Goal: Task Accomplishment & Management: Manage account settings

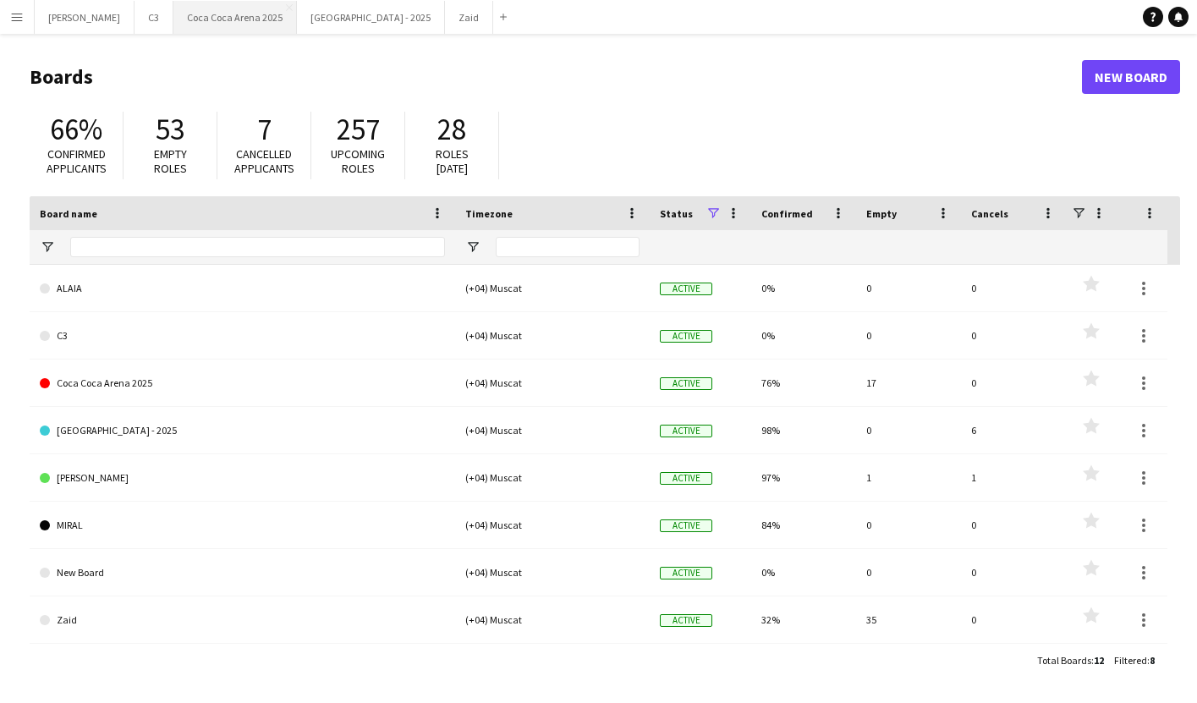
click at [187, 28] on button "Coca Coca Arena 2025 Close" at bounding box center [234, 17] width 123 height 33
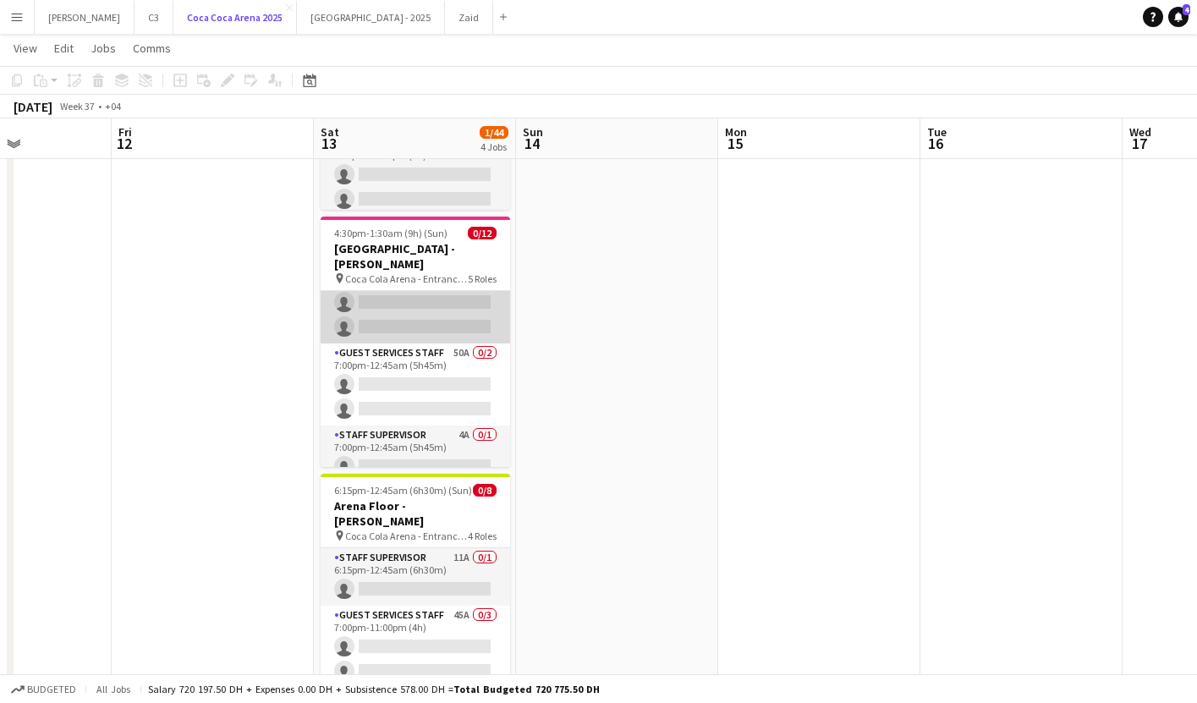
scroll to position [268, 0]
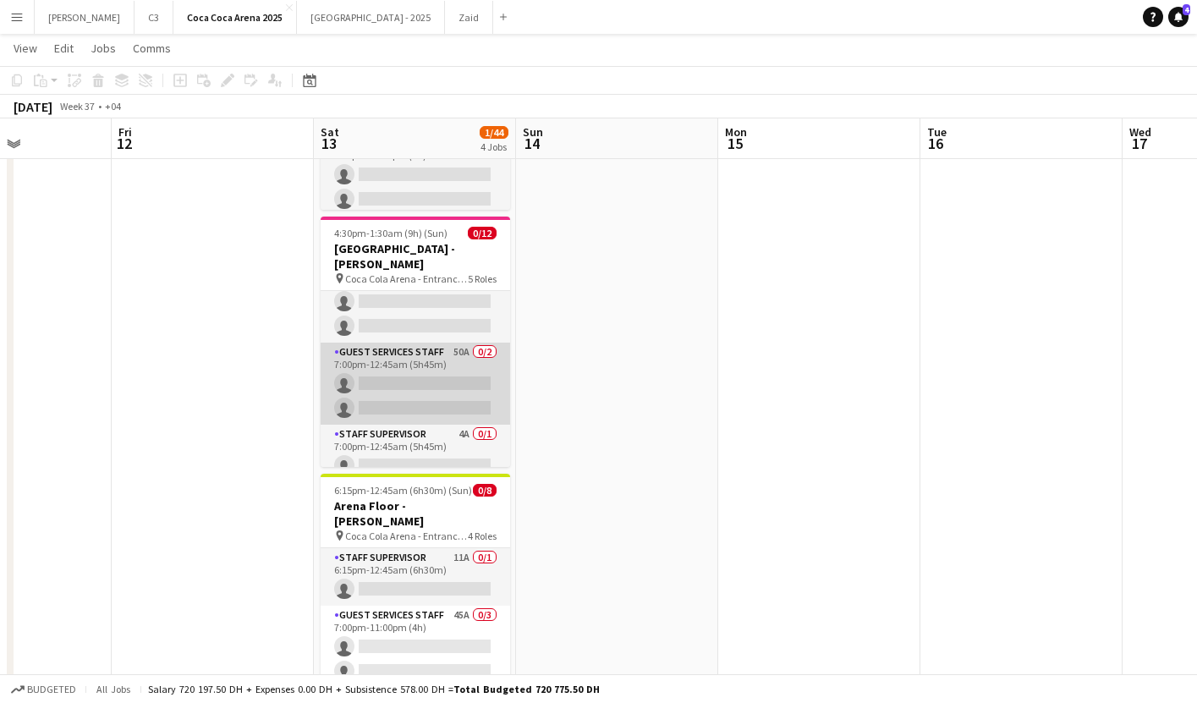
click at [431, 381] on app-card-role "Guest Services Staff 50A 0/2 7:00pm-12:45am (5h45m) single-neutral-actions sing…" at bounding box center [415, 384] width 189 height 82
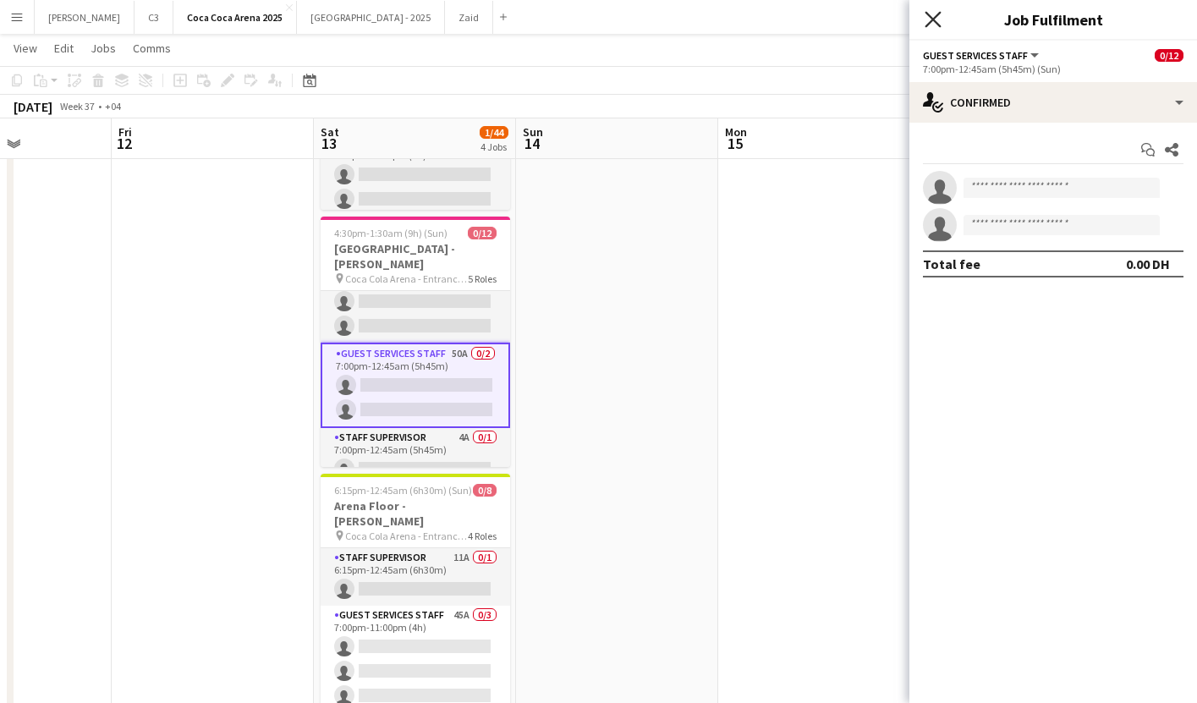
click at [930, 19] on icon "Close pop-in" at bounding box center [932, 19] width 16 height 16
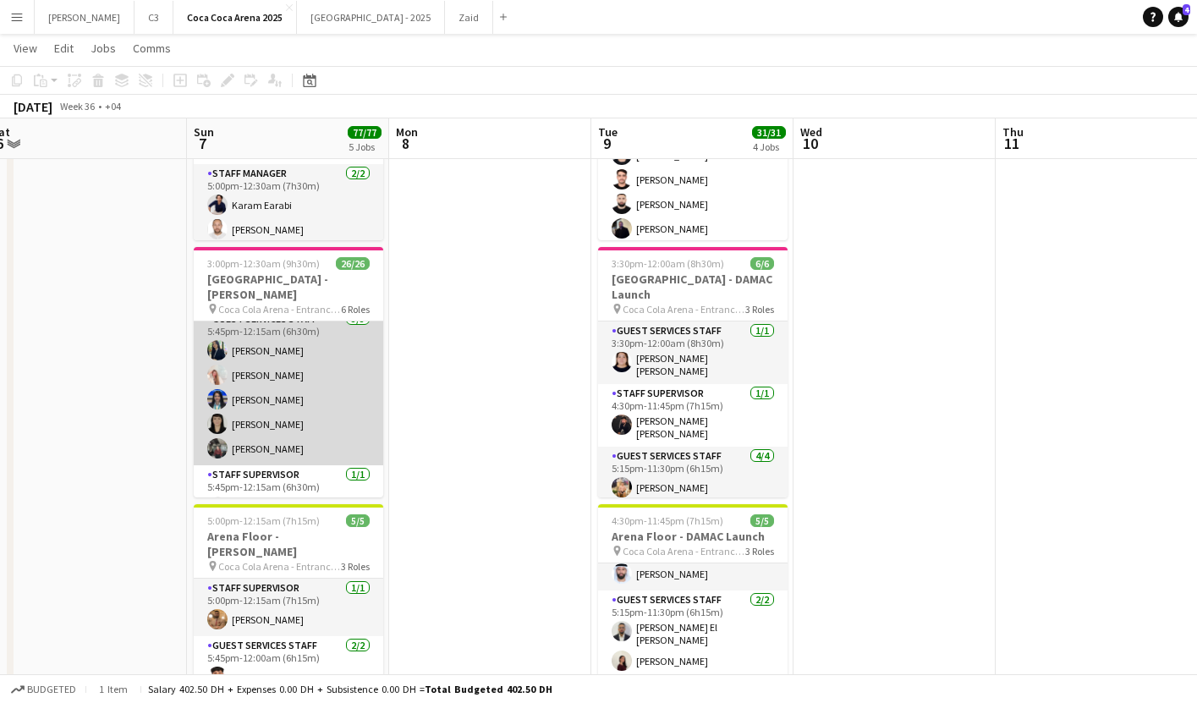
scroll to position [0, 0]
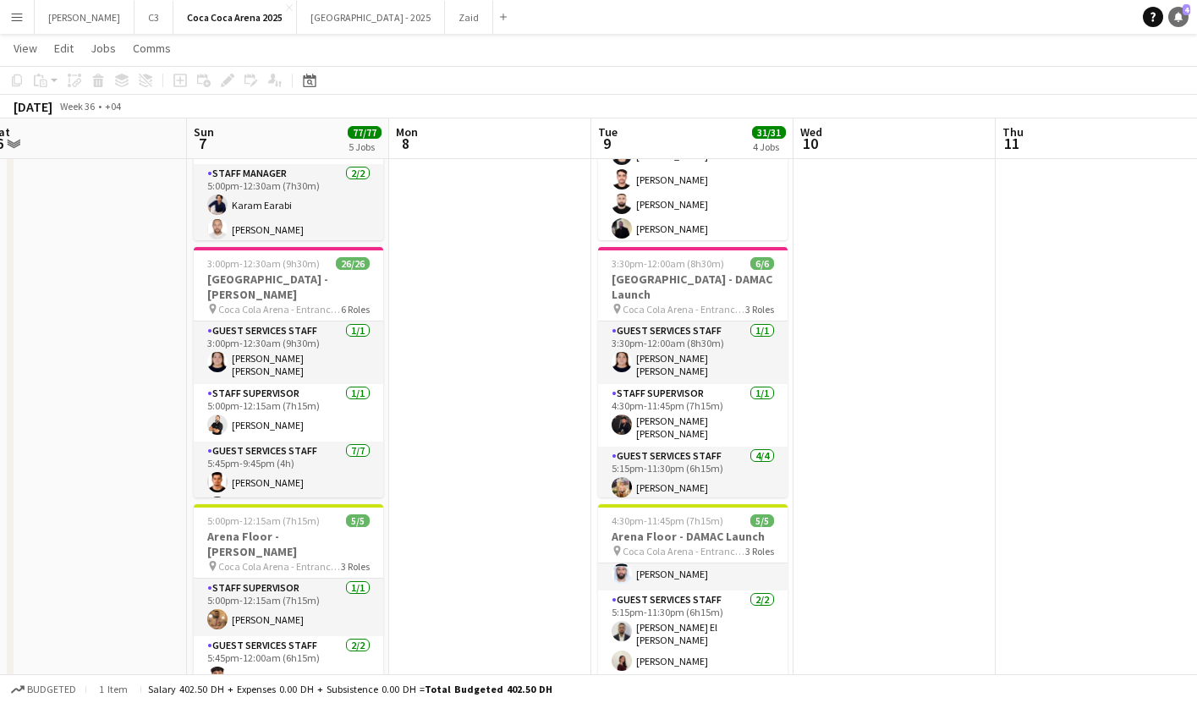
click at [1185, 21] on link "Notifications 4" at bounding box center [1178, 17] width 20 height 20
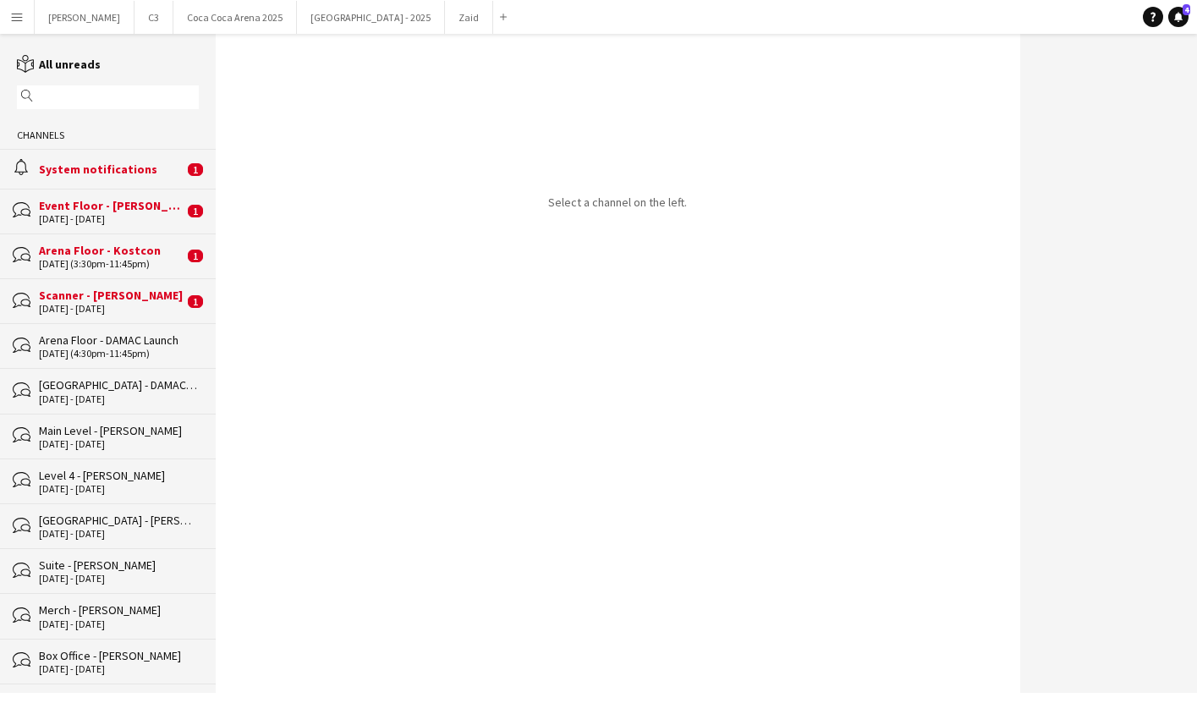
click at [119, 283] on div "bubbles Scanner - [PERSON_NAME] [DATE] - [DATE] 1" at bounding box center [108, 300] width 216 height 45
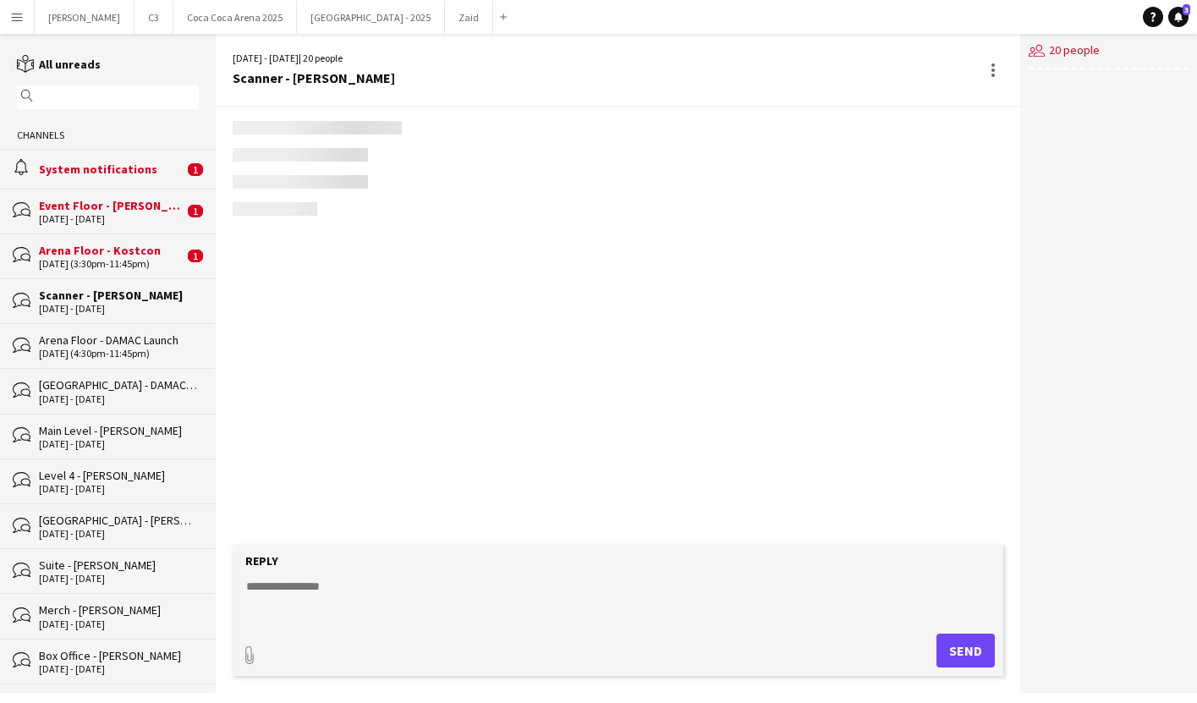
click at [119, 260] on div "[DATE] (3:30pm-11:45pm)" at bounding box center [111, 264] width 145 height 12
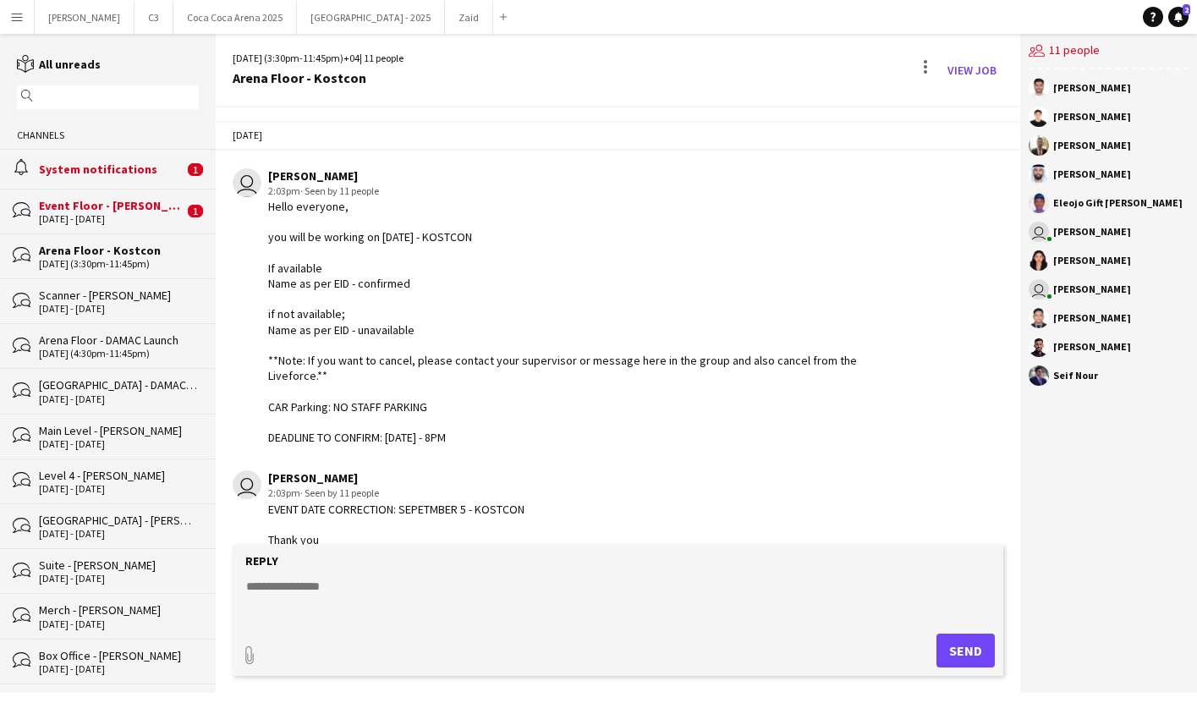
scroll to position [918, 0]
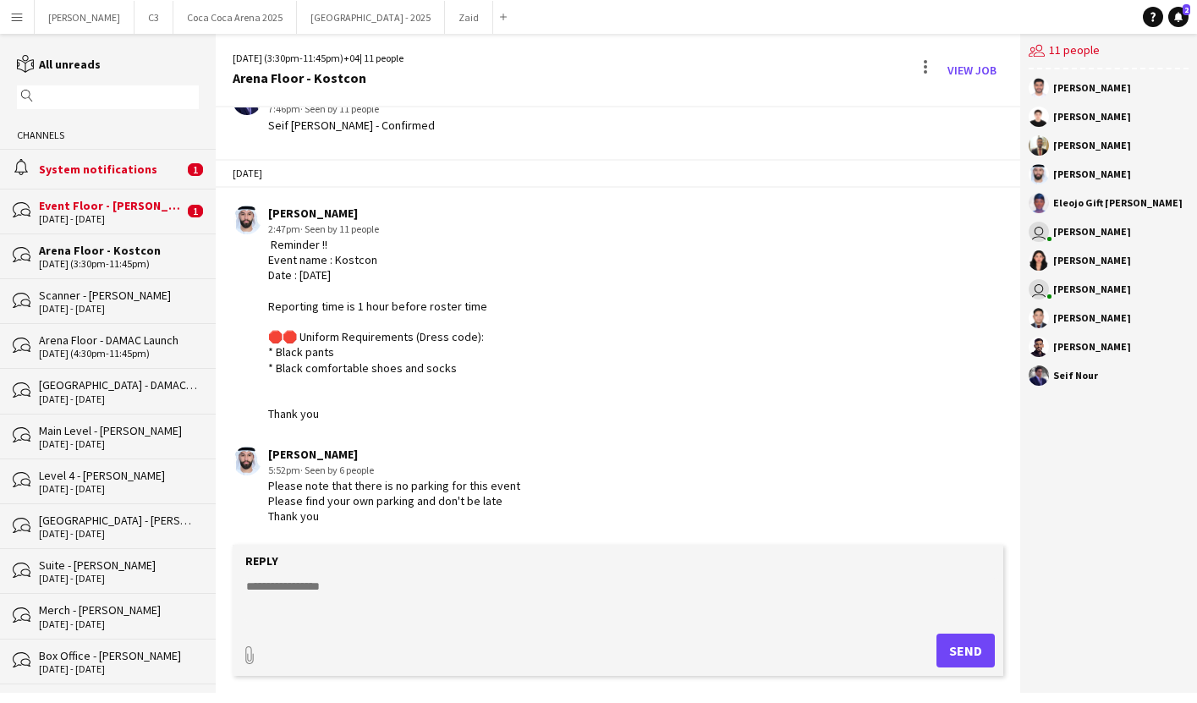
click at [138, 211] on div "Event Floor - [PERSON_NAME]" at bounding box center [111, 205] width 145 height 15
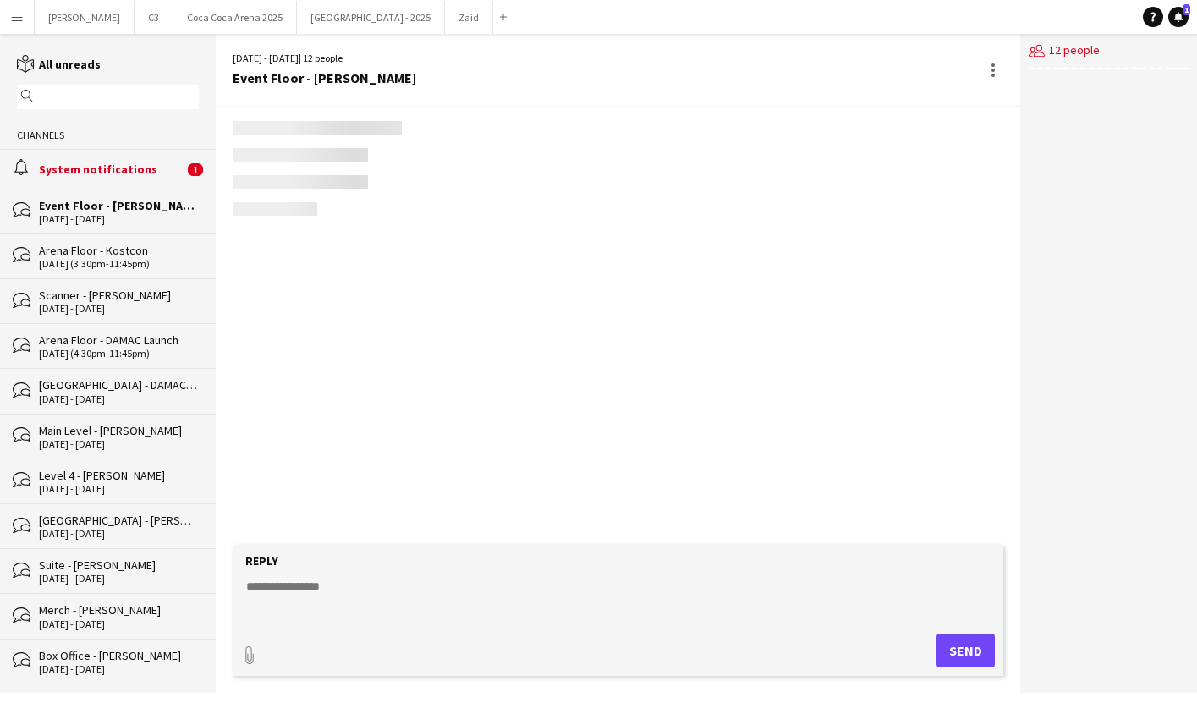
scroll to position [753, 0]
click at [135, 176] on div "System notifications" at bounding box center [111, 169] width 145 height 15
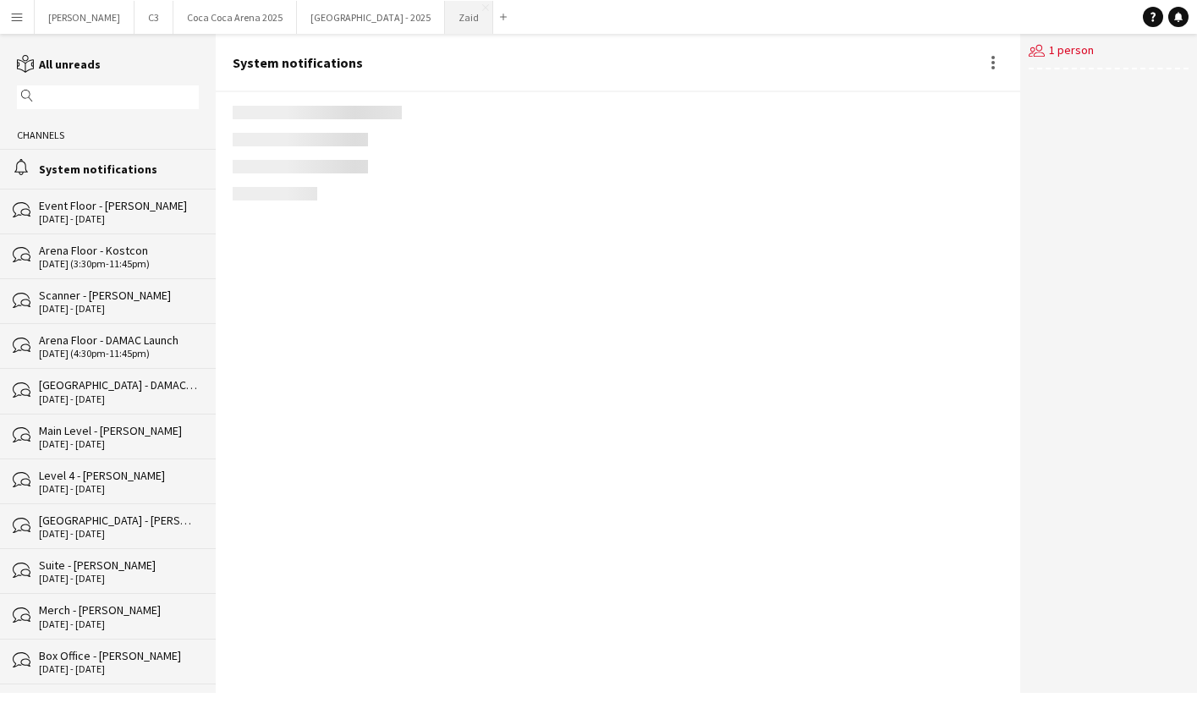
scroll to position [1946, 0]
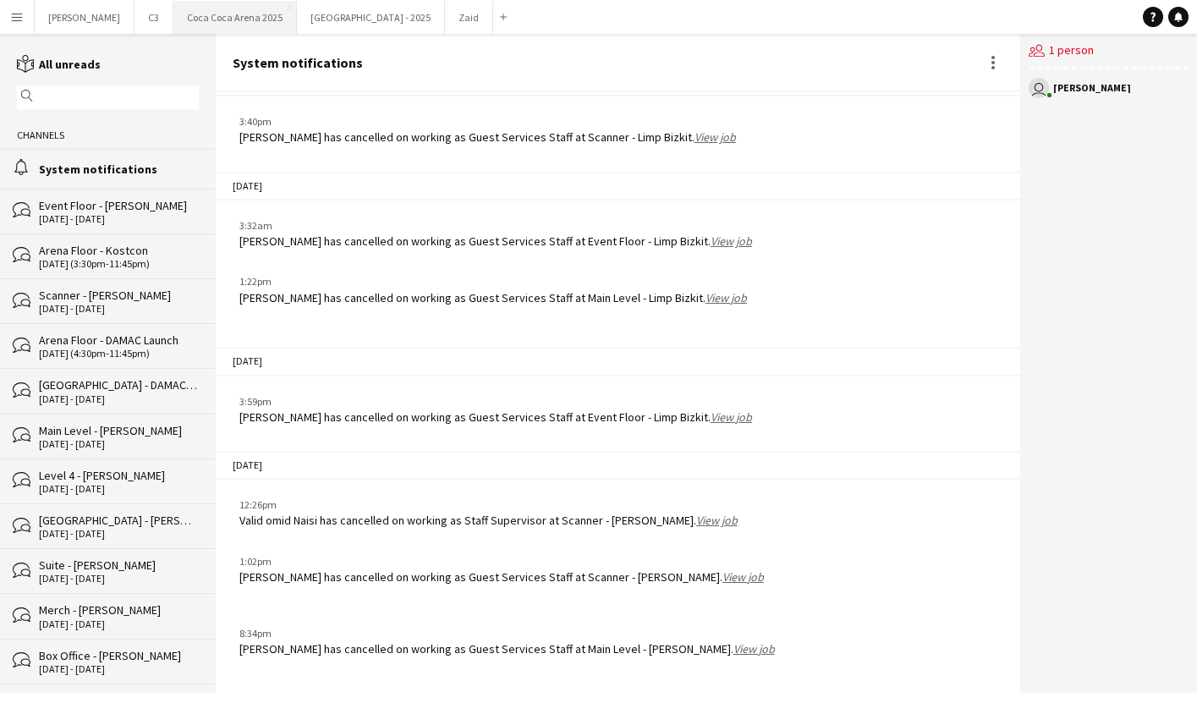
click at [183, 17] on button "Coca Coca Arena 2025 Close" at bounding box center [234, 17] width 123 height 33
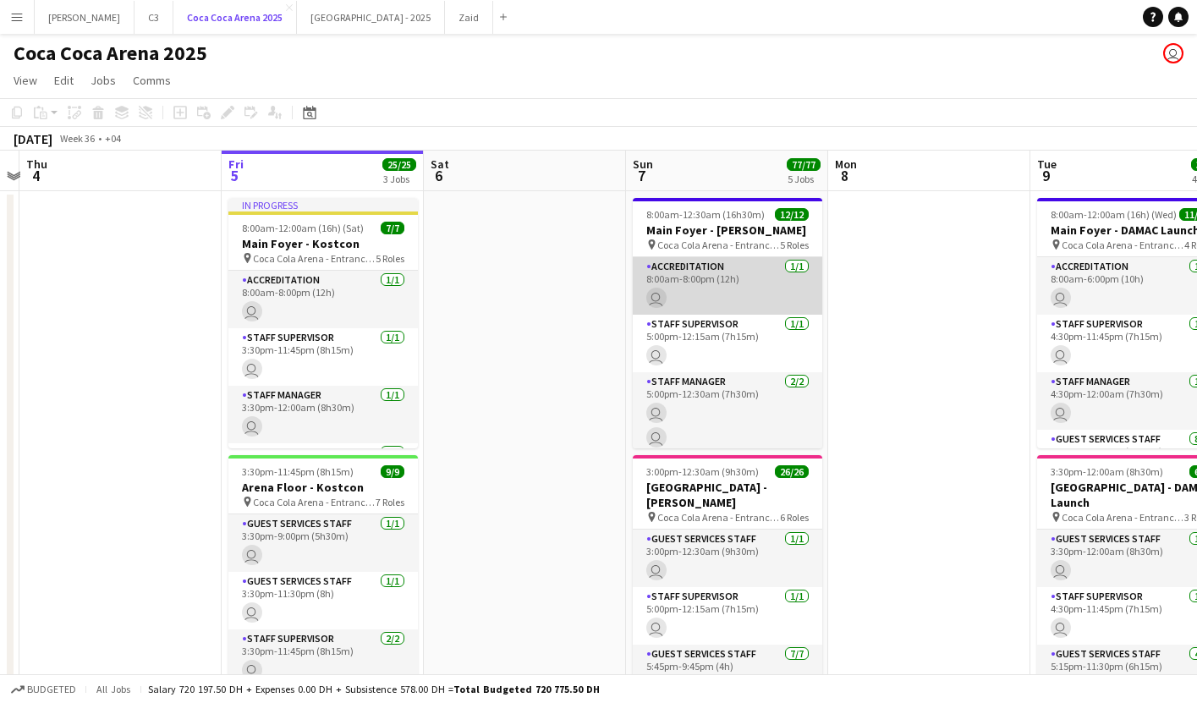
scroll to position [1, 0]
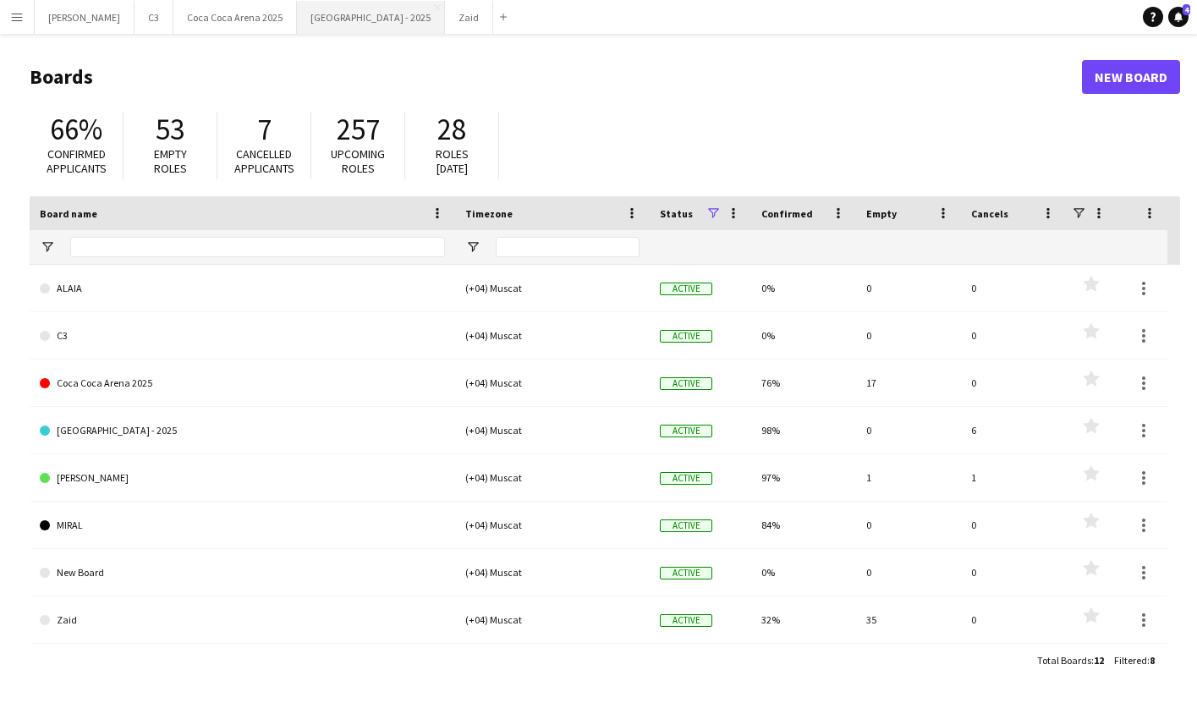
click at [297, 28] on button "[GEOGRAPHIC_DATA] - 2025 Close" at bounding box center [371, 17] width 148 height 33
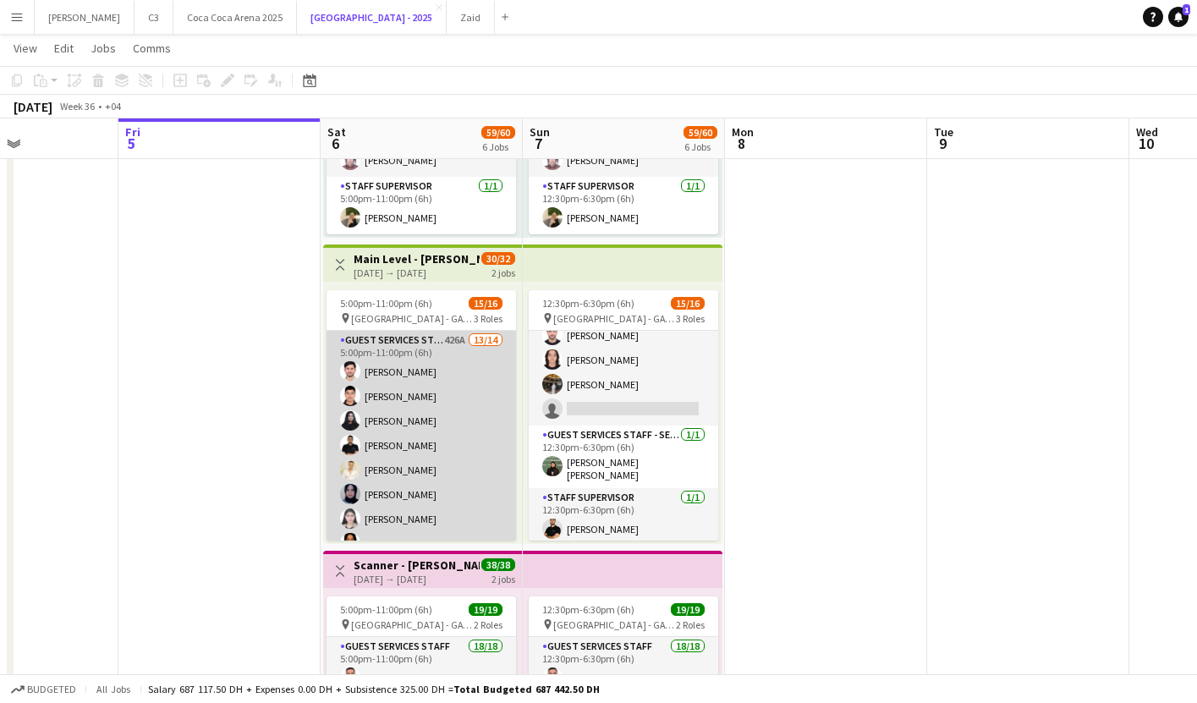
scroll to position [282, 0]
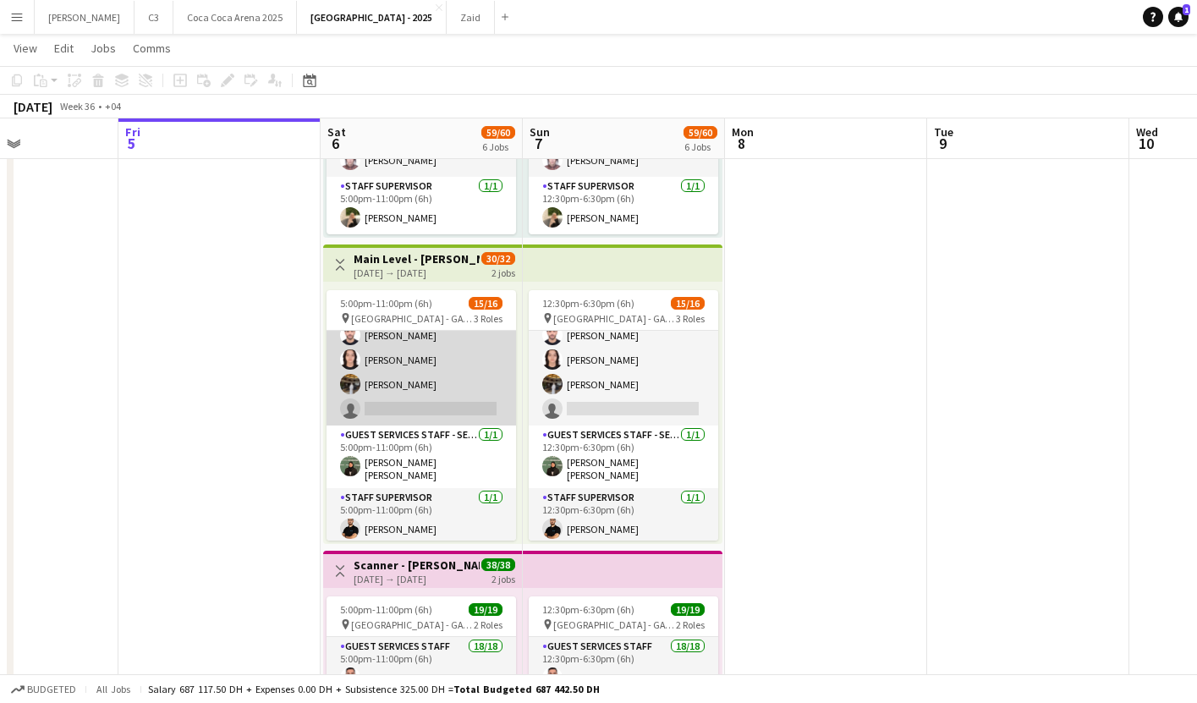
click at [420, 371] on app-card-role "Guest Services Staff 426A 13/14 5:00pm-11:00pm (6h) [PERSON_NAME] [PERSON_NAME]…" at bounding box center [420, 237] width 189 height 376
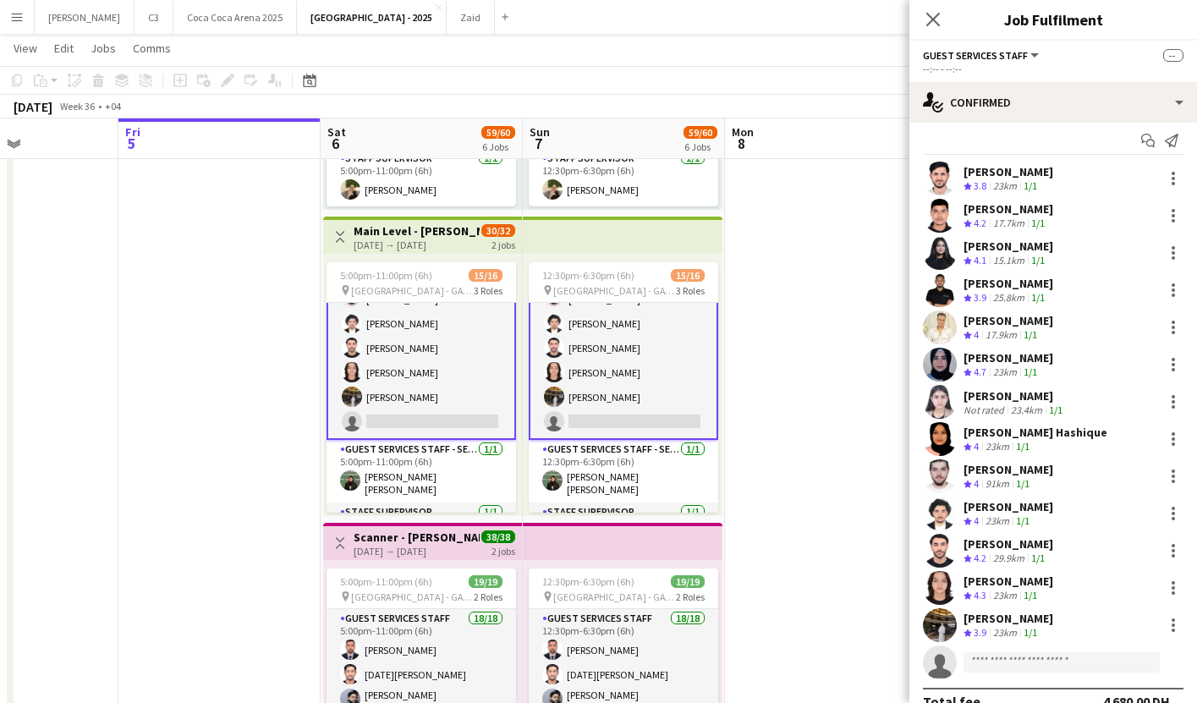
scroll to position [1205, 0]
click at [1001, 663] on input at bounding box center [1061, 662] width 196 height 20
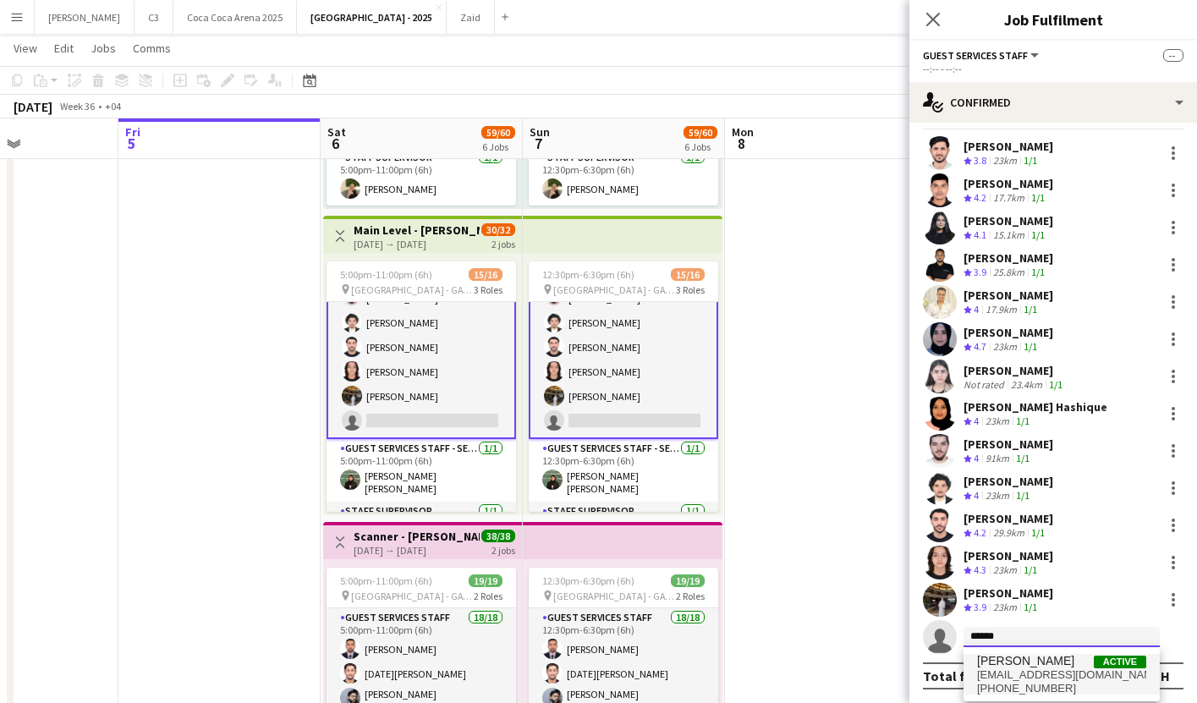
type input "******"
click at [1018, 672] on span "[EMAIL_ADDRESS][DOMAIN_NAME]" at bounding box center [1061, 675] width 169 height 14
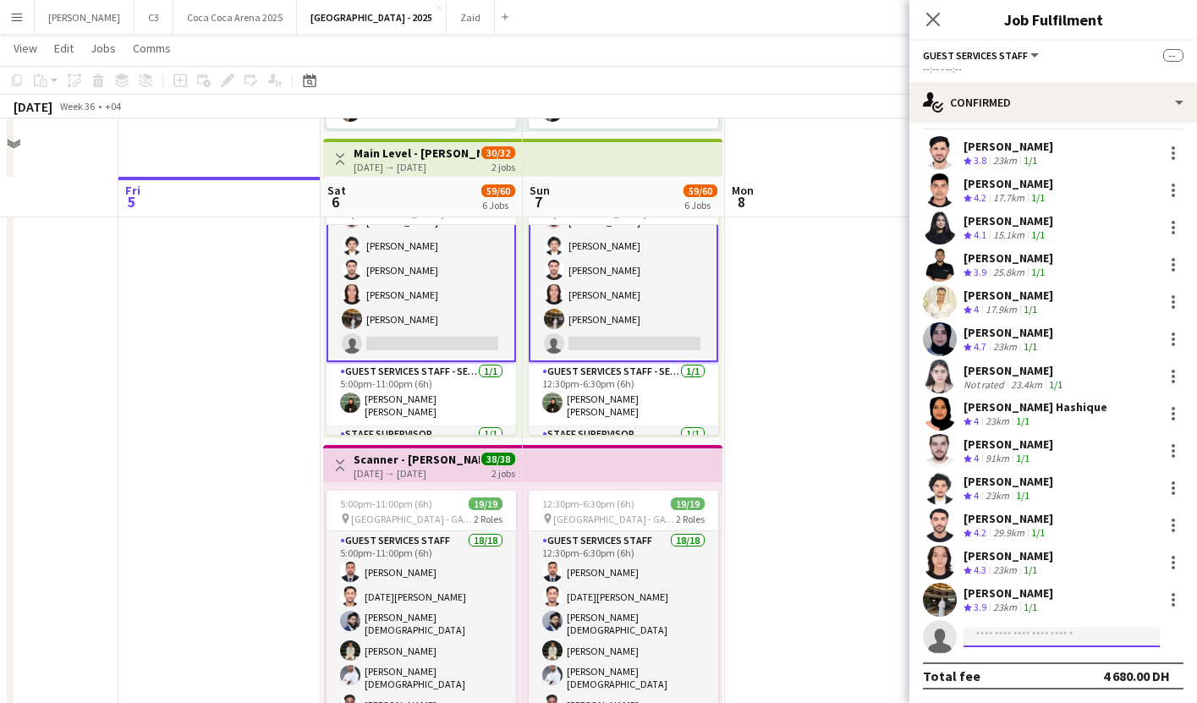
scroll to position [1359, 0]
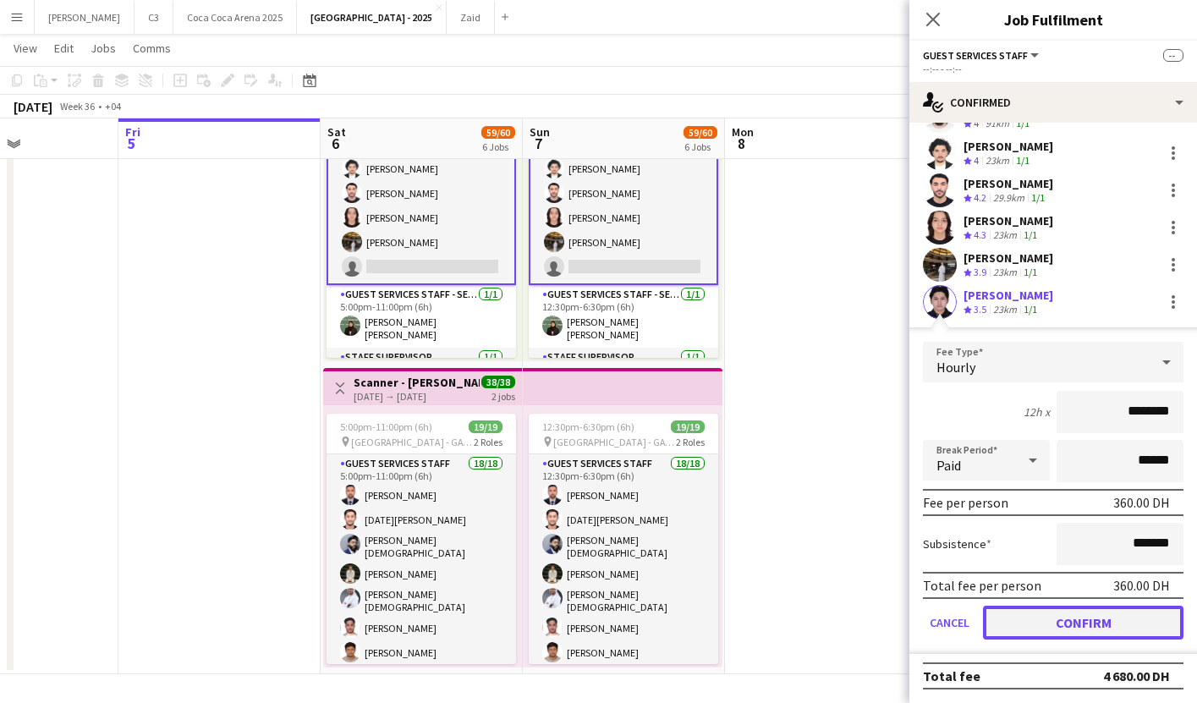
click at [1032, 626] on button "Confirm" at bounding box center [1083, 623] width 200 height 34
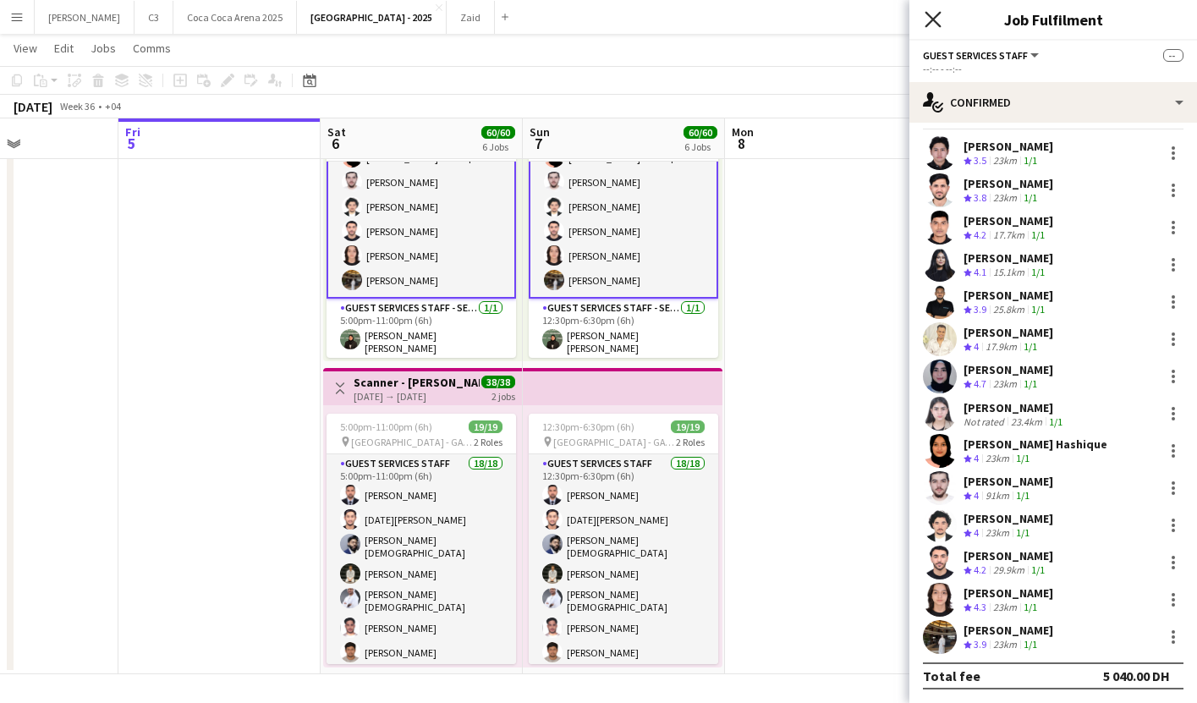
click at [935, 23] on icon "Close pop-in" at bounding box center [932, 19] width 16 height 16
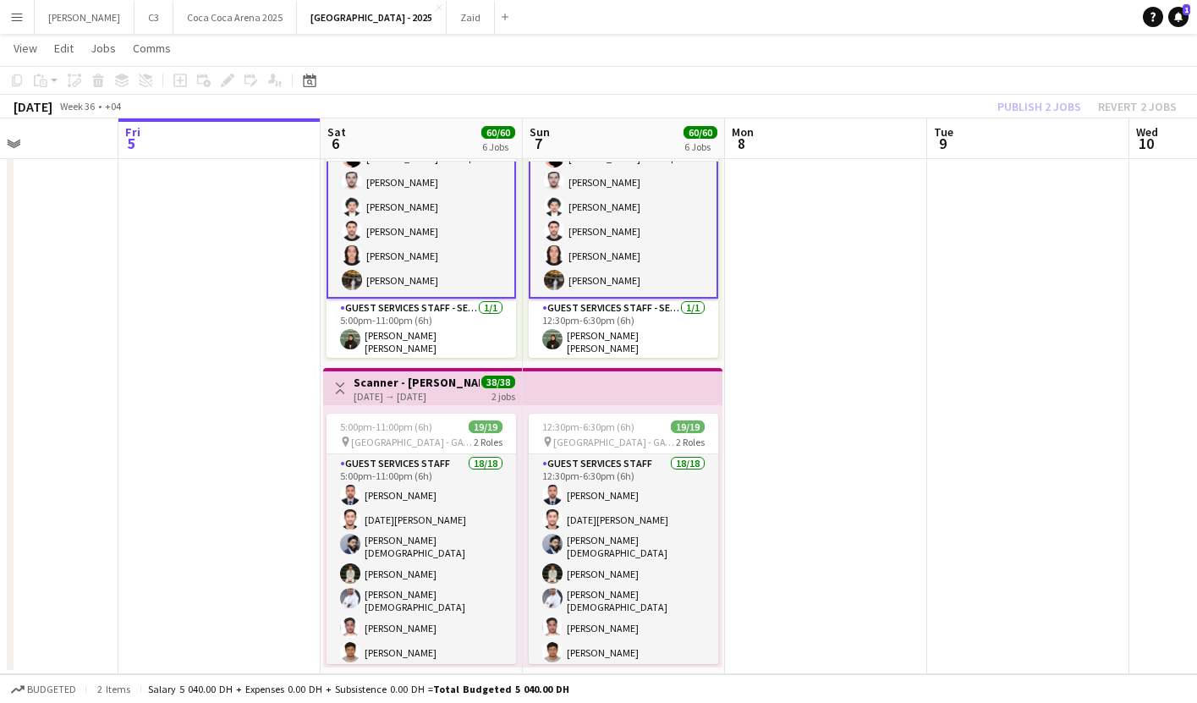
click at [1046, 112] on div "Publish 2 jobs Revert 2 jobs" at bounding box center [1087, 107] width 220 height 22
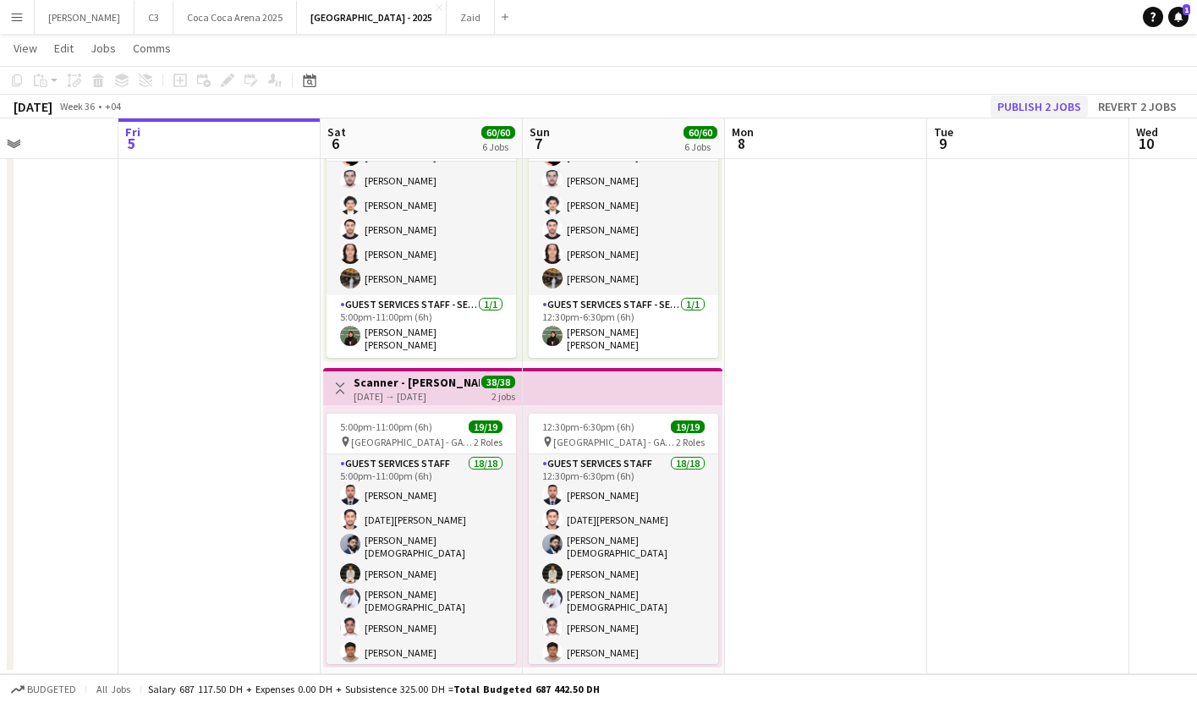
scroll to position [241, 0]
click at [1028, 107] on button "Publish 2 jobs" at bounding box center [1038, 107] width 97 height 22
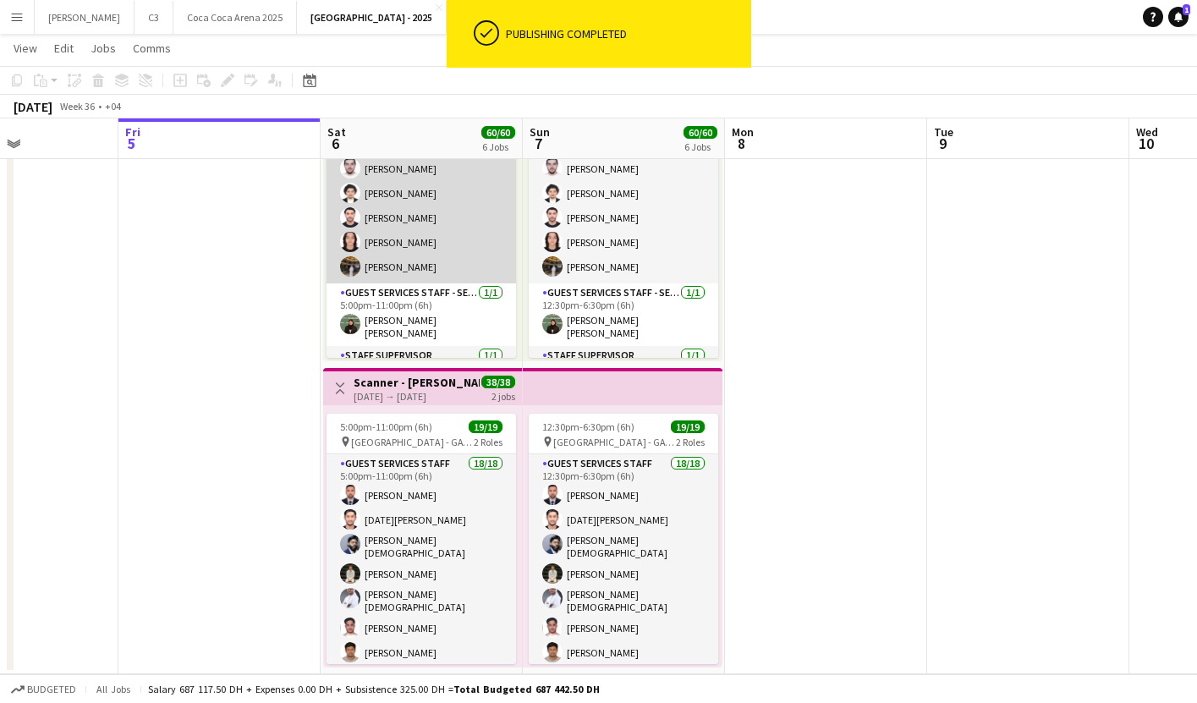
click at [434, 242] on app-card-role "Guest Services Staff 14/14 5:00pm-11:00pm (6h) [PERSON_NAME] [PERSON_NAME] [PER…" at bounding box center [420, 95] width 189 height 376
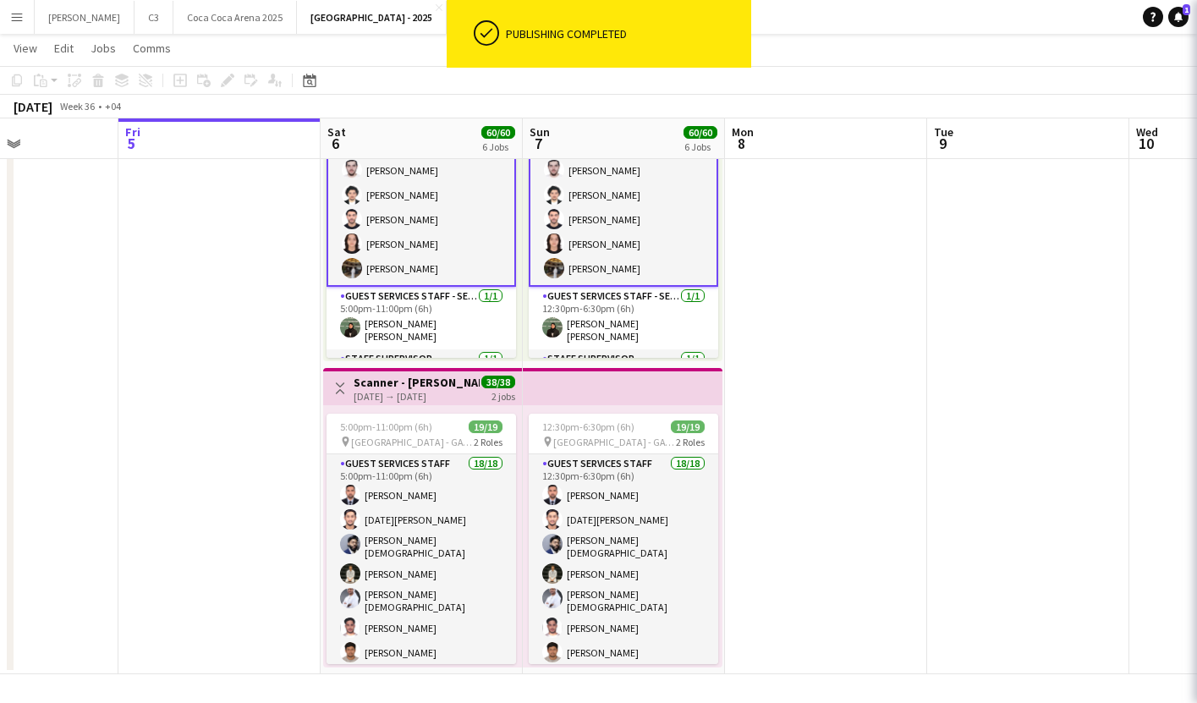
scroll to position [243, 0]
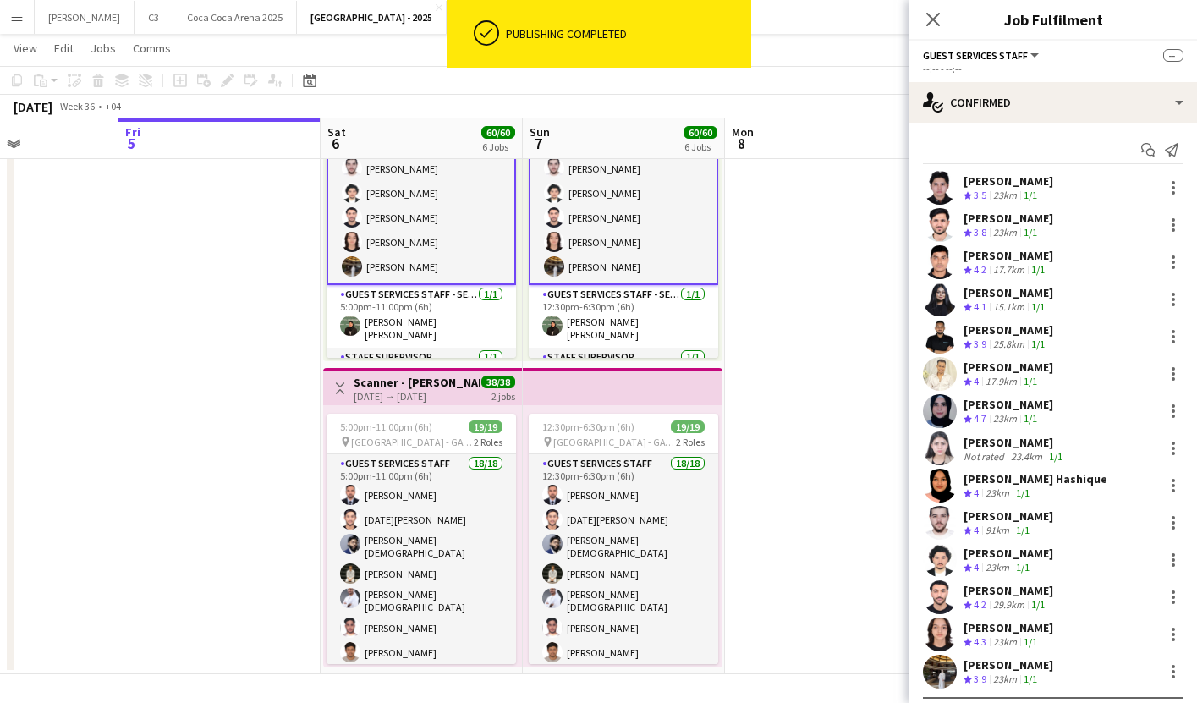
click at [941, 188] on app-user-avatar at bounding box center [940, 188] width 34 height 34
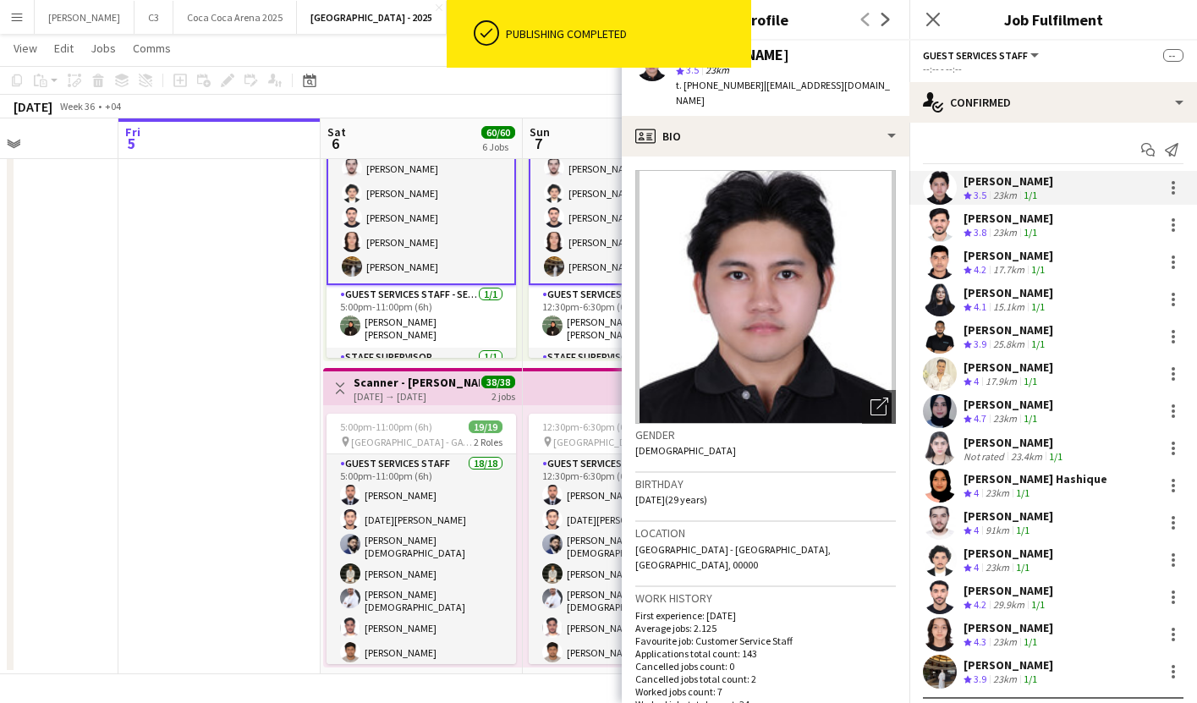
drag, startPoint x: 779, startPoint y: 57, endPoint x: 694, endPoint y: 55, distance: 85.4
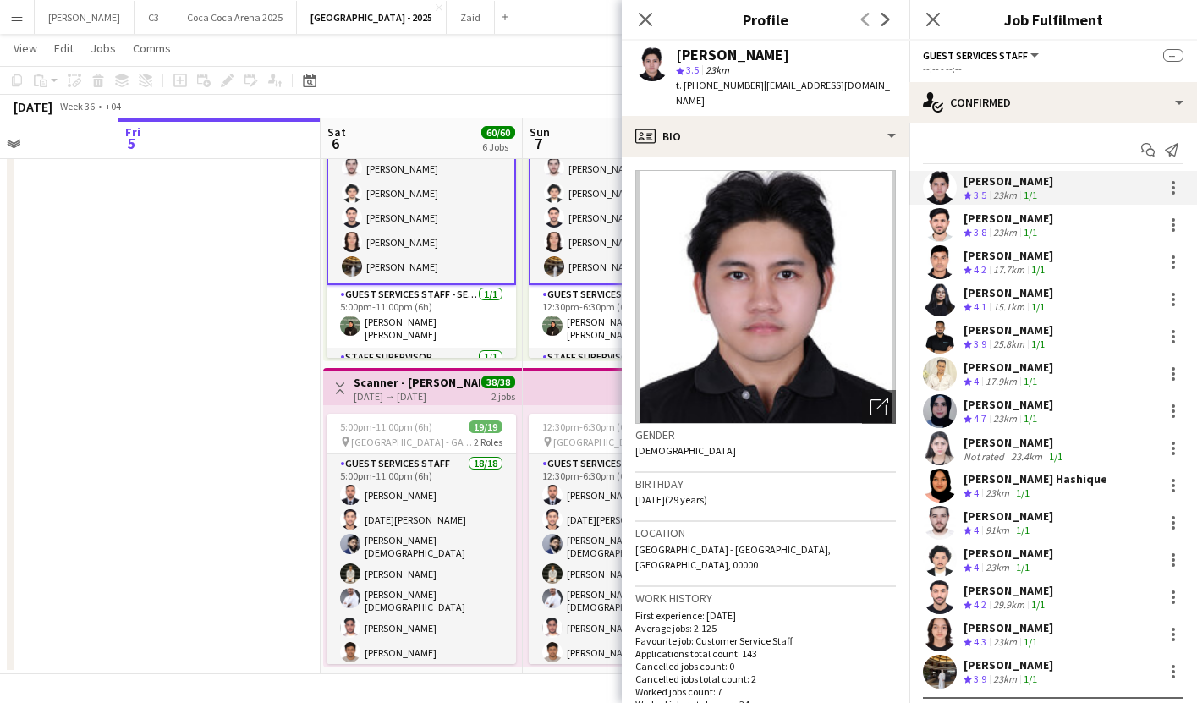
click at [790, 56] on div "[PERSON_NAME]" at bounding box center [786, 54] width 220 height 15
drag, startPoint x: 790, startPoint y: 56, endPoint x: 645, endPoint y: 56, distance: 144.6
click at [645, 56] on div "[PERSON_NAME] star 3.5 23km t. [PHONE_NUMBER] | [EMAIL_ADDRESS][DOMAIN_NAME]" at bounding box center [766, 78] width 288 height 75
copy div "[PERSON_NAME]"
click at [1152, 150] on icon "Start chat" at bounding box center [1148, 150] width 14 height 14
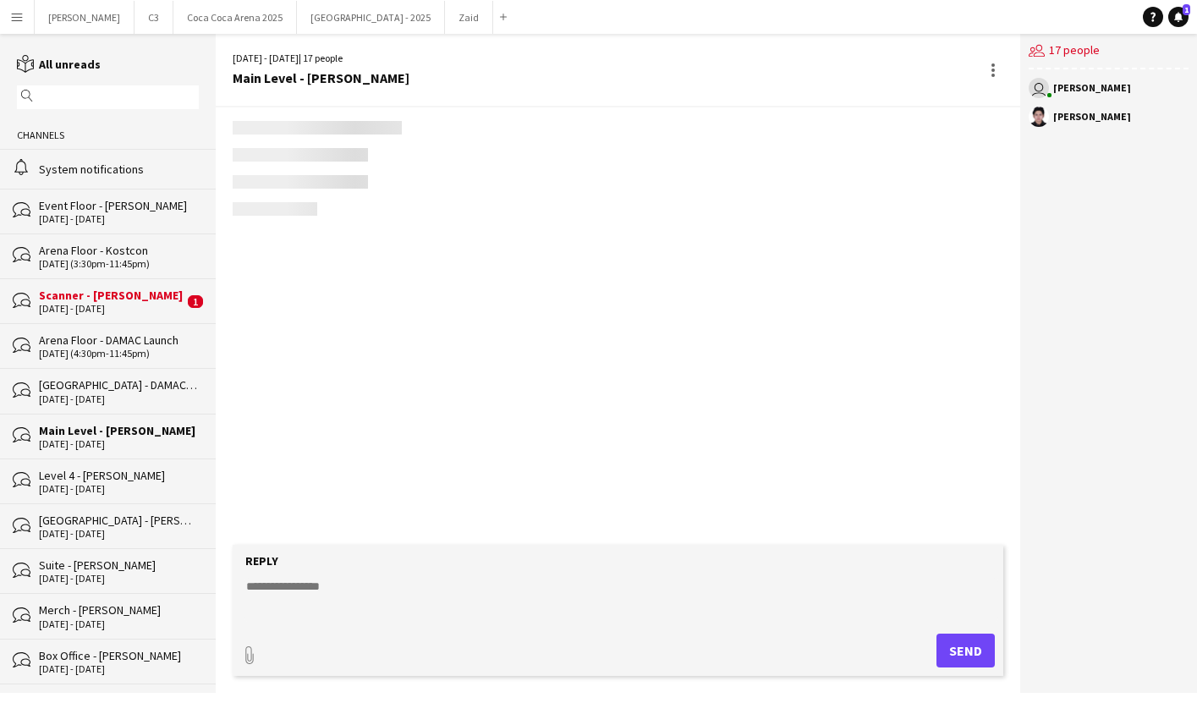
click at [315, 599] on textarea at bounding box center [621, 600] width 754 height 44
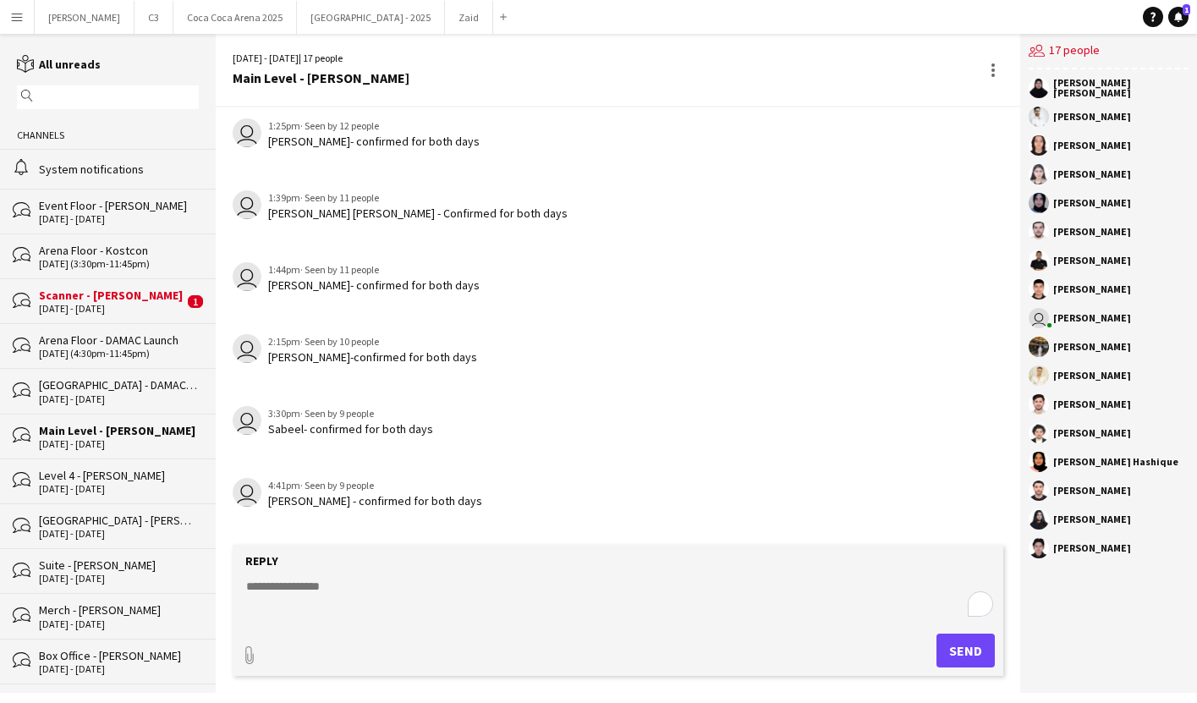
paste textarea "**********"
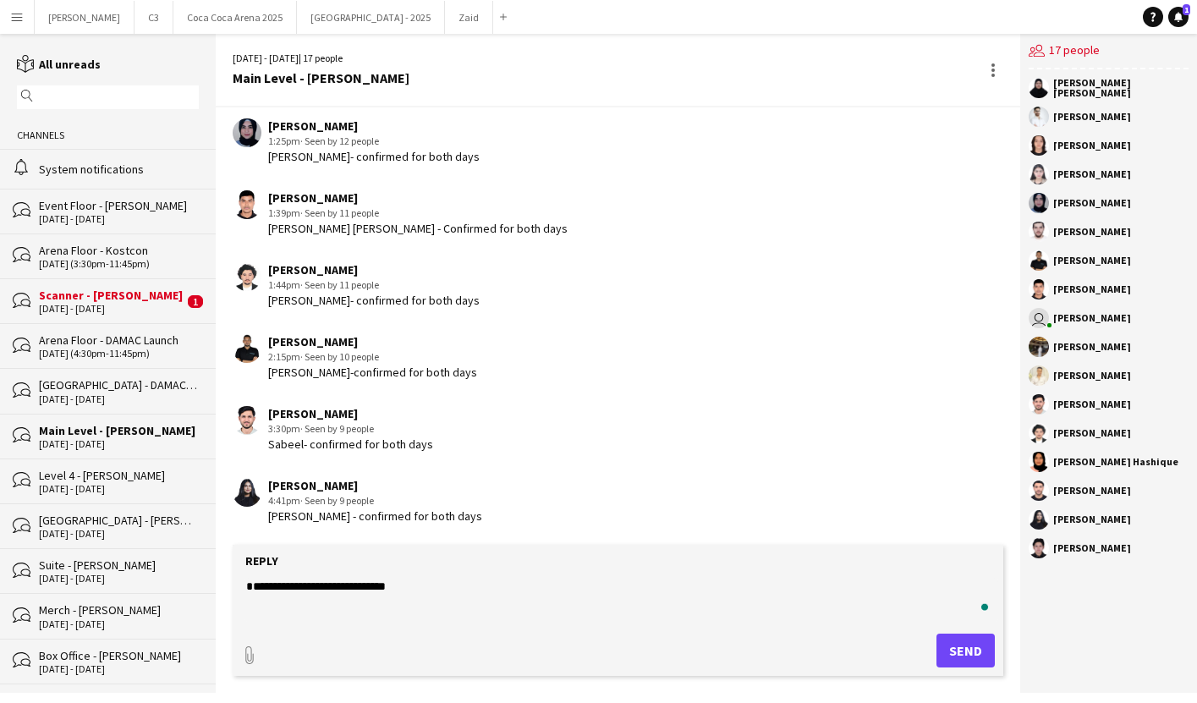
type textarea "**********"
click at [962, 639] on button "Send" at bounding box center [965, 650] width 58 height 34
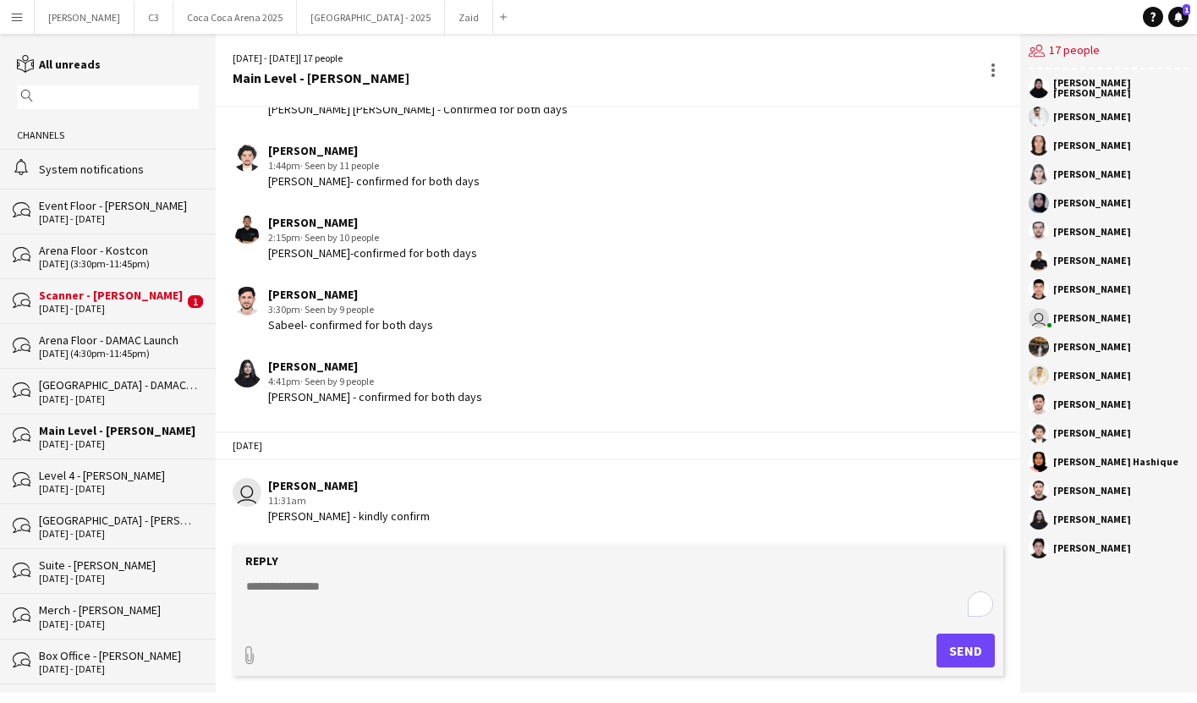
click at [114, 307] on div "[DATE] - [DATE]" at bounding box center [111, 309] width 145 height 12
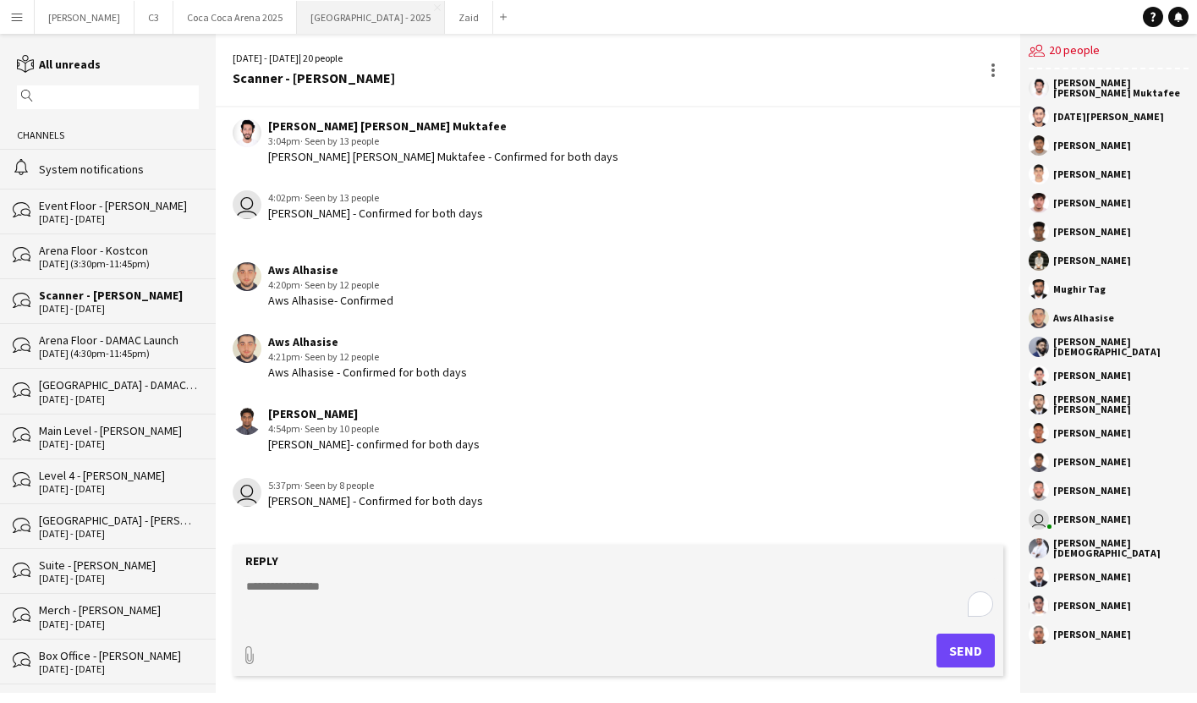
scroll to position [1328, 0]
click at [297, 30] on button "[GEOGRAPHIC_DATA] - 2025 Close" at bounding box center [371, 17] width 148 height 33
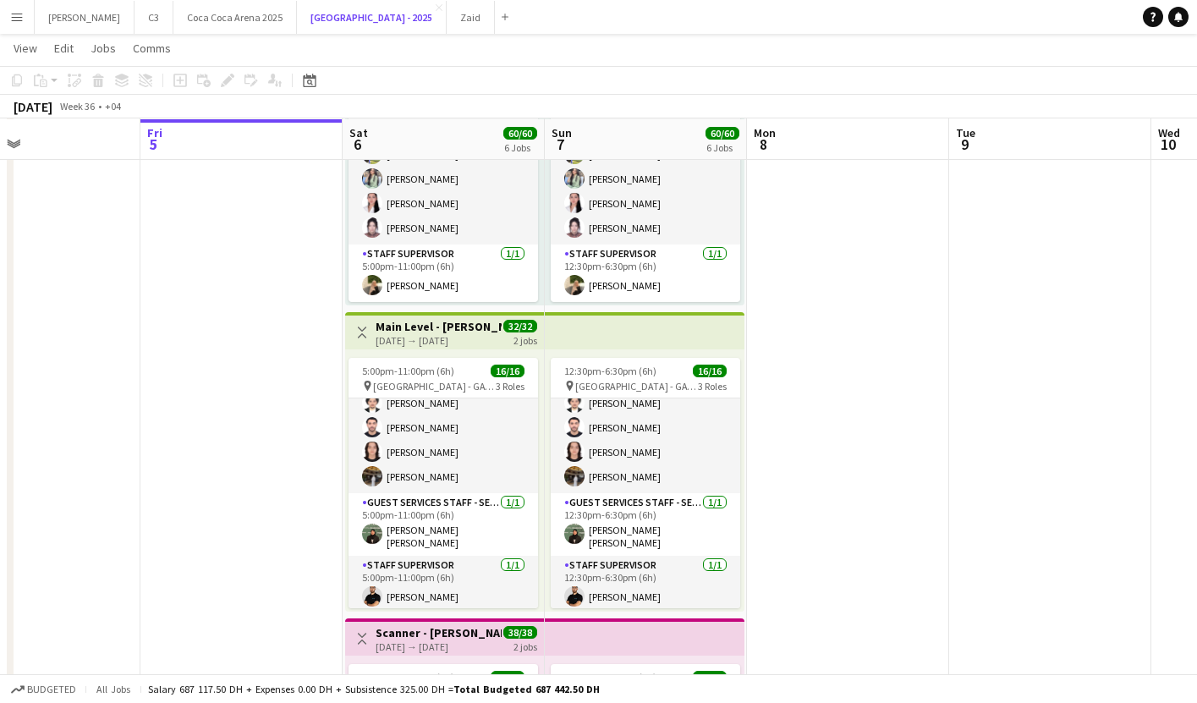
scroll to position [1116, 0]
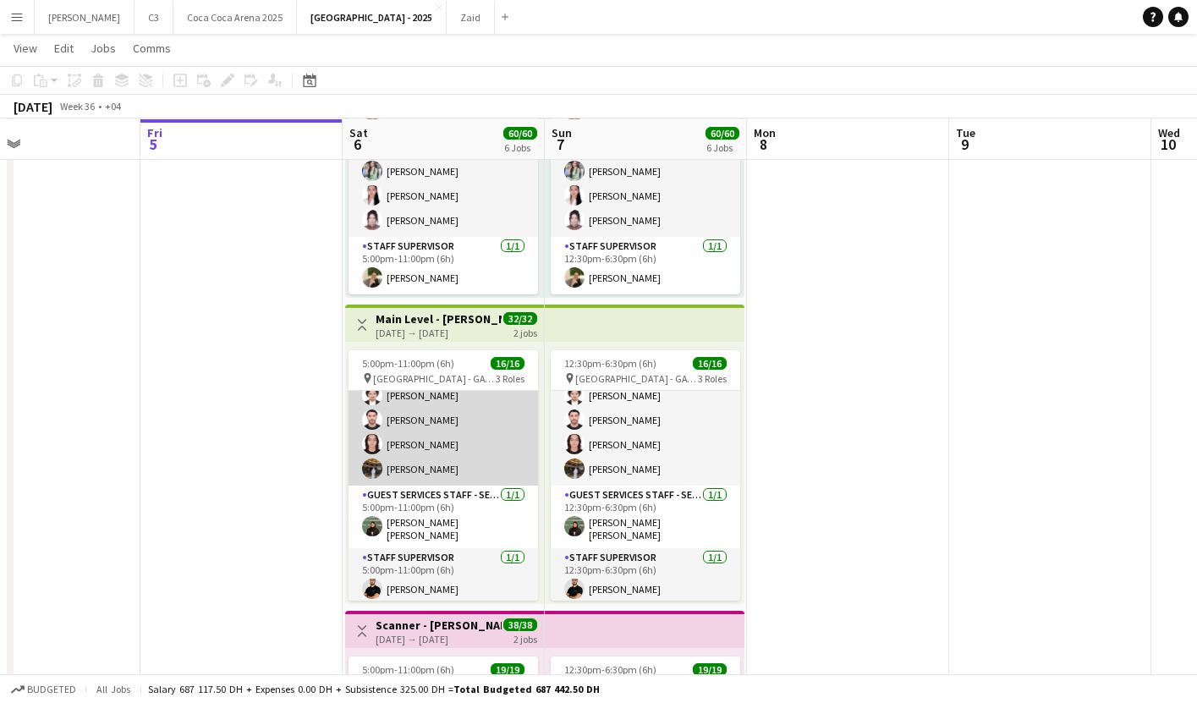
click at [466, 409] on app-card-role "Guest Services Staff 14/14 5:00pm-11:00pm (6h) [PERSON_NAME] [PERSON_NAME] [PER…" at bounding box center [442, 297] width 189 height 376
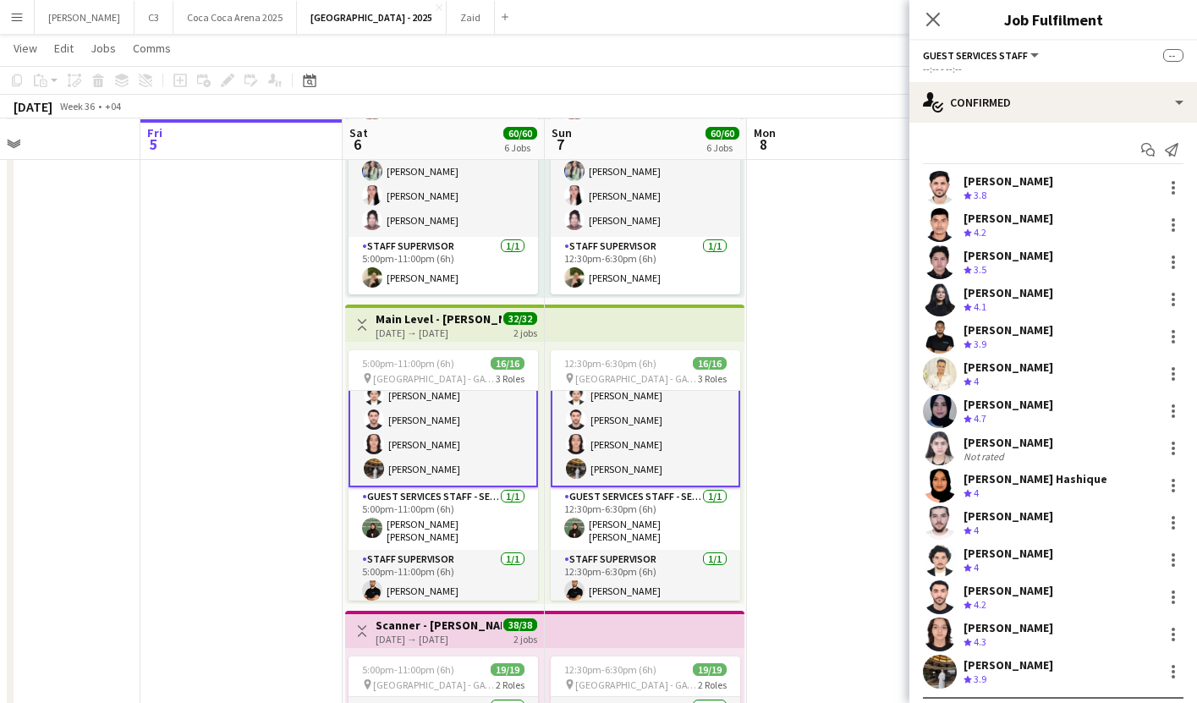
scroll to position [35, 0]
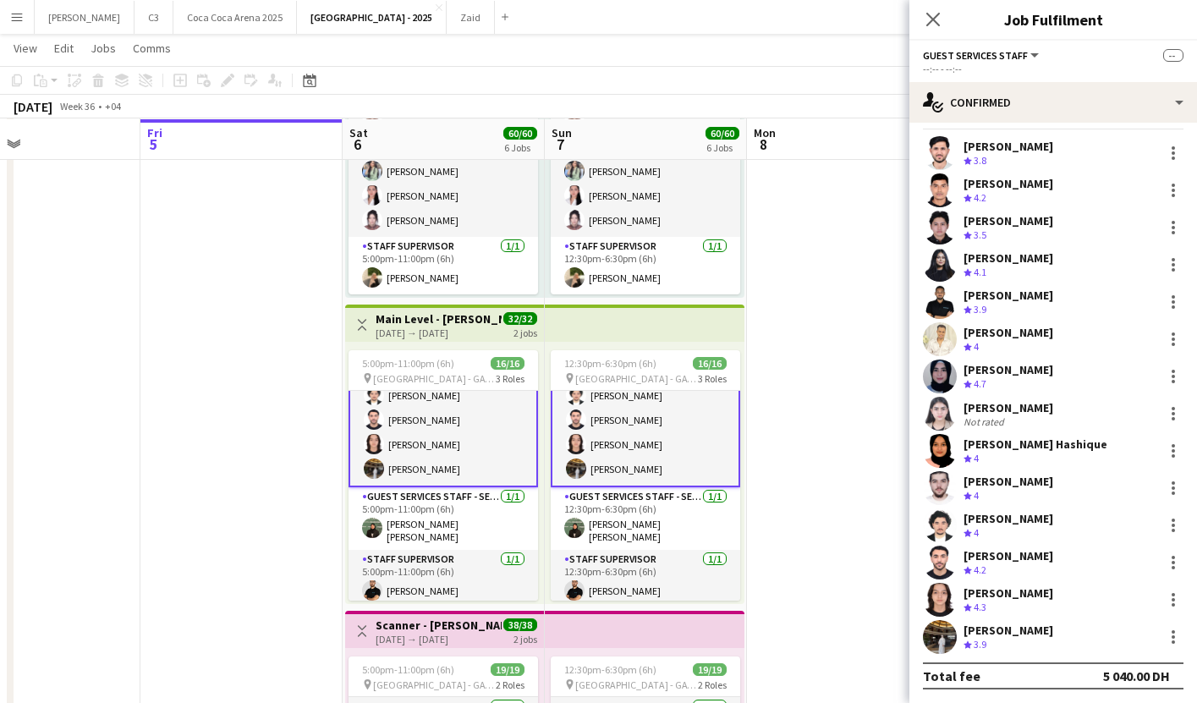
click at [942, 218] on app-user-avatar at bounding box center [940, 228] width 34 height 34
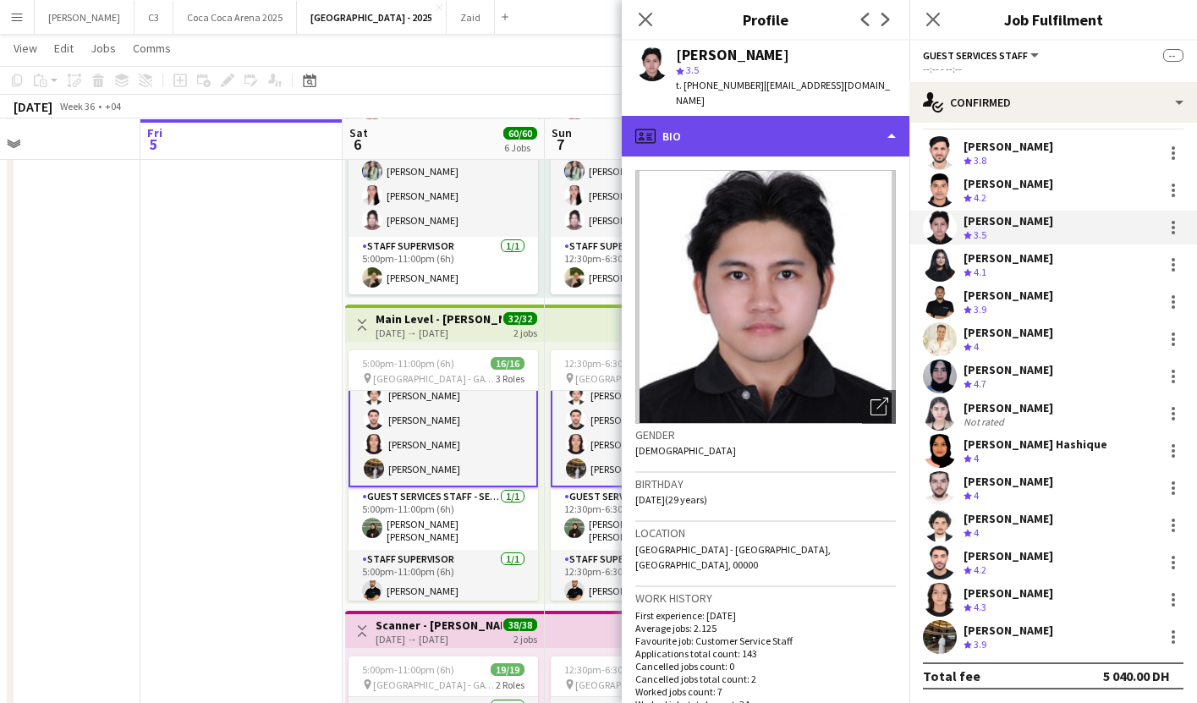
click at [771, 120] on div "profile Bio" at bounding box center [766, 136] width 288 height 41
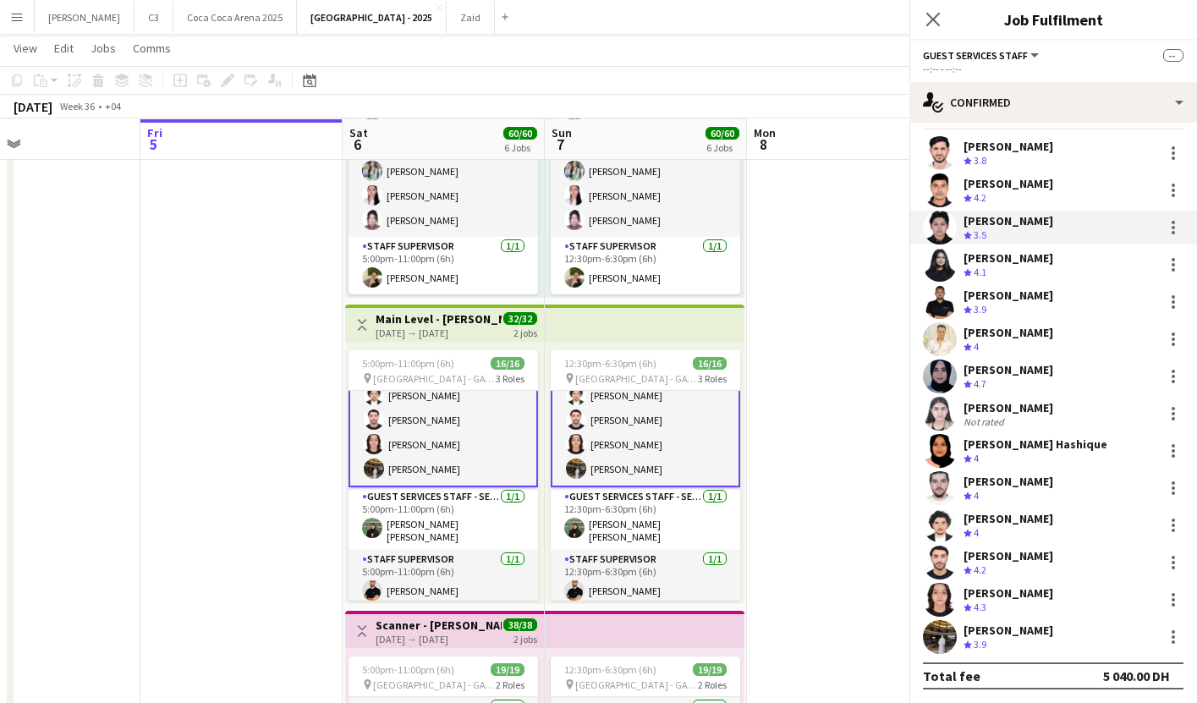
drag, startPoint x: 809, startPoint y: 228, endPoint x: 797, endPoint y: 315, distance: 88.9
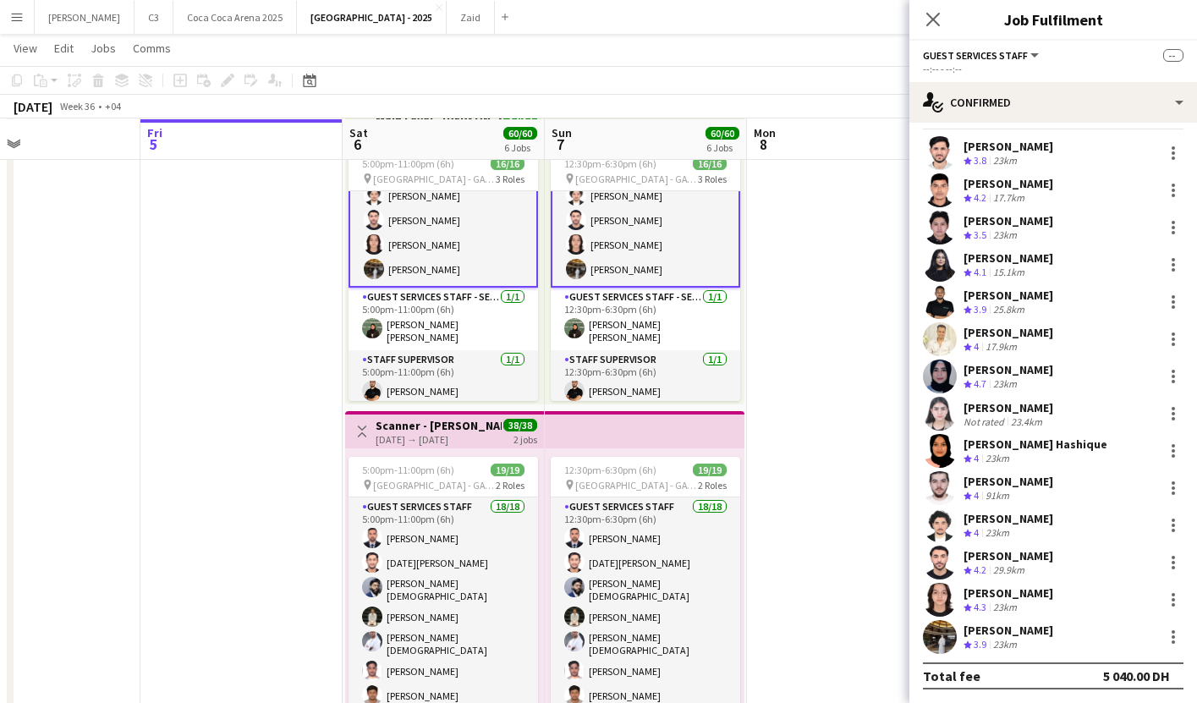
scroll to position [1325, 0]
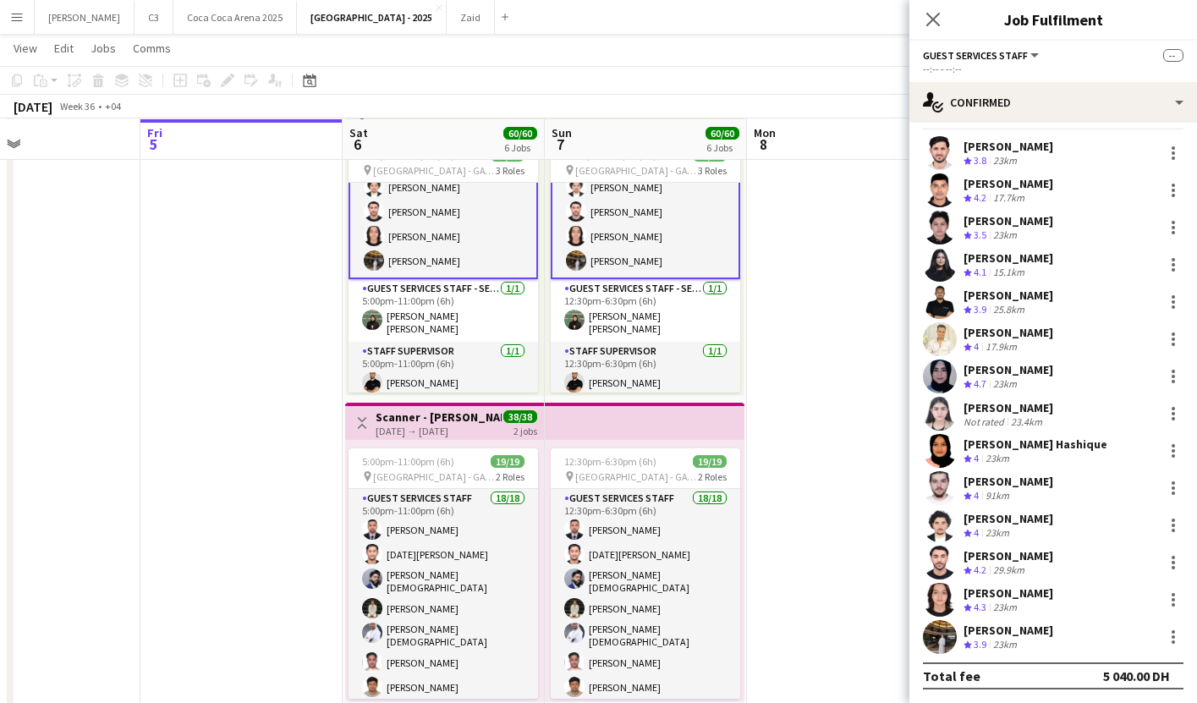
click at [936, 220] on app-user-avatar at bounding box center [940, 228] width 34 height 34
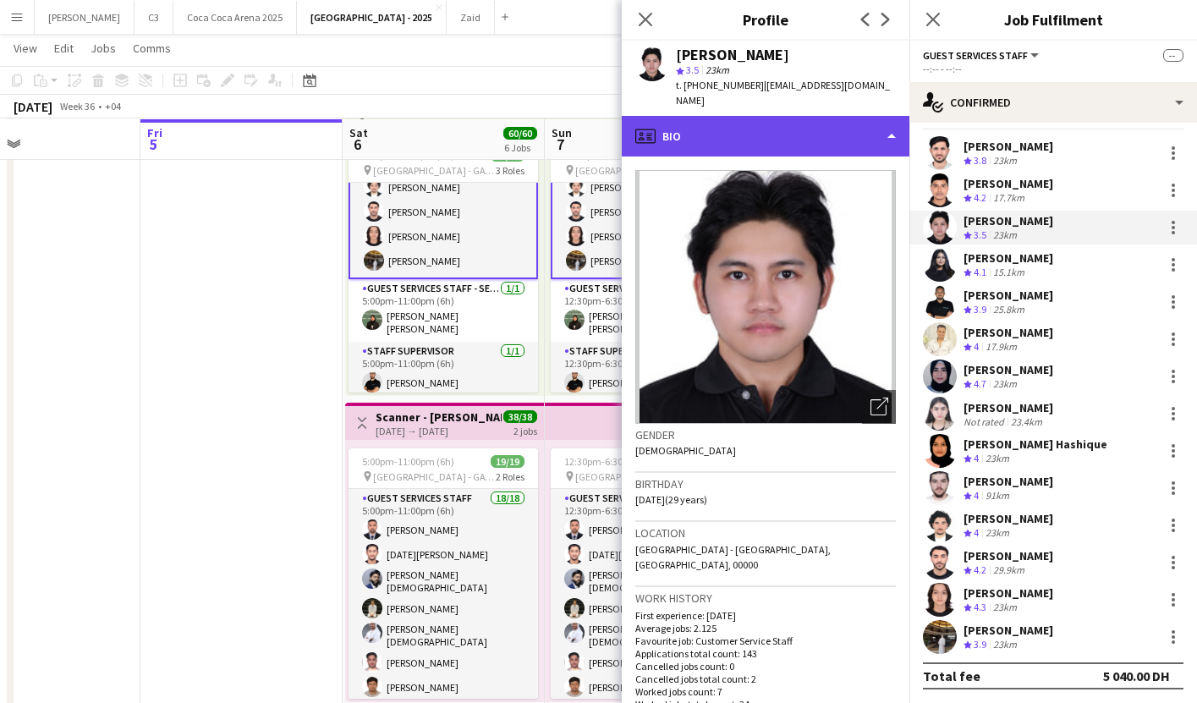
click at [804, 119] on div "profile Bio" at bounding box center [766, 136] width 288 height 41
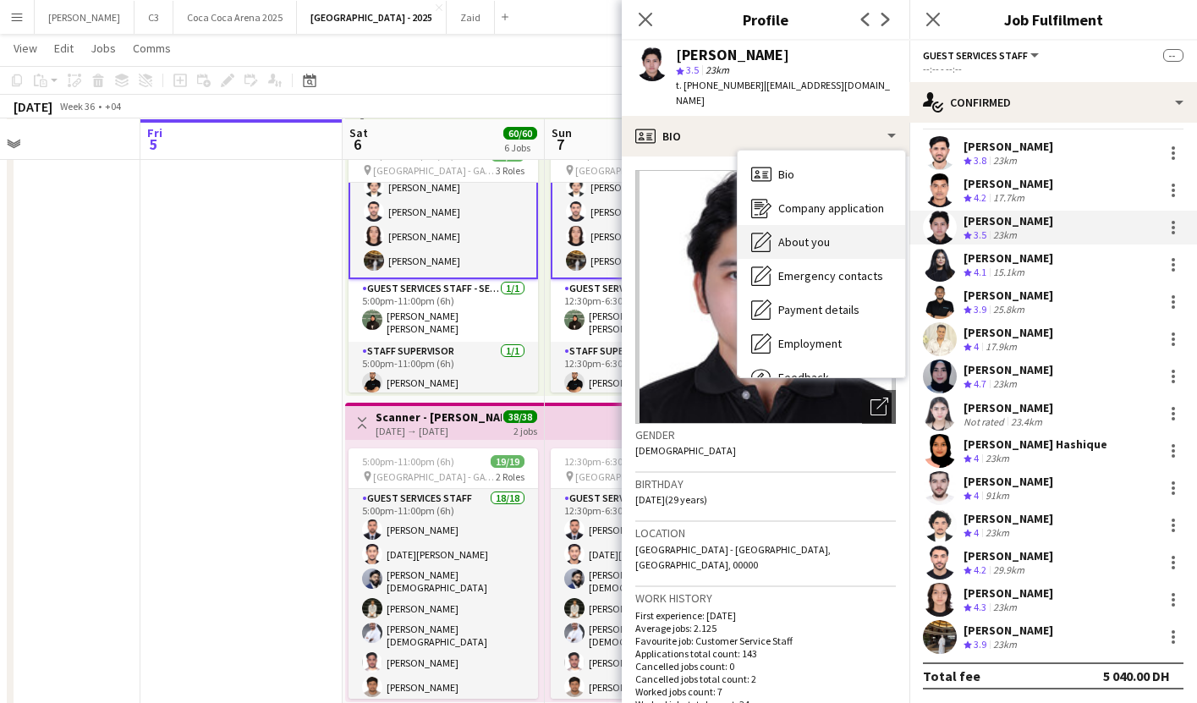
click at [802, 234] on span "About you" at bounding box center [804, 241] width 52 height 15
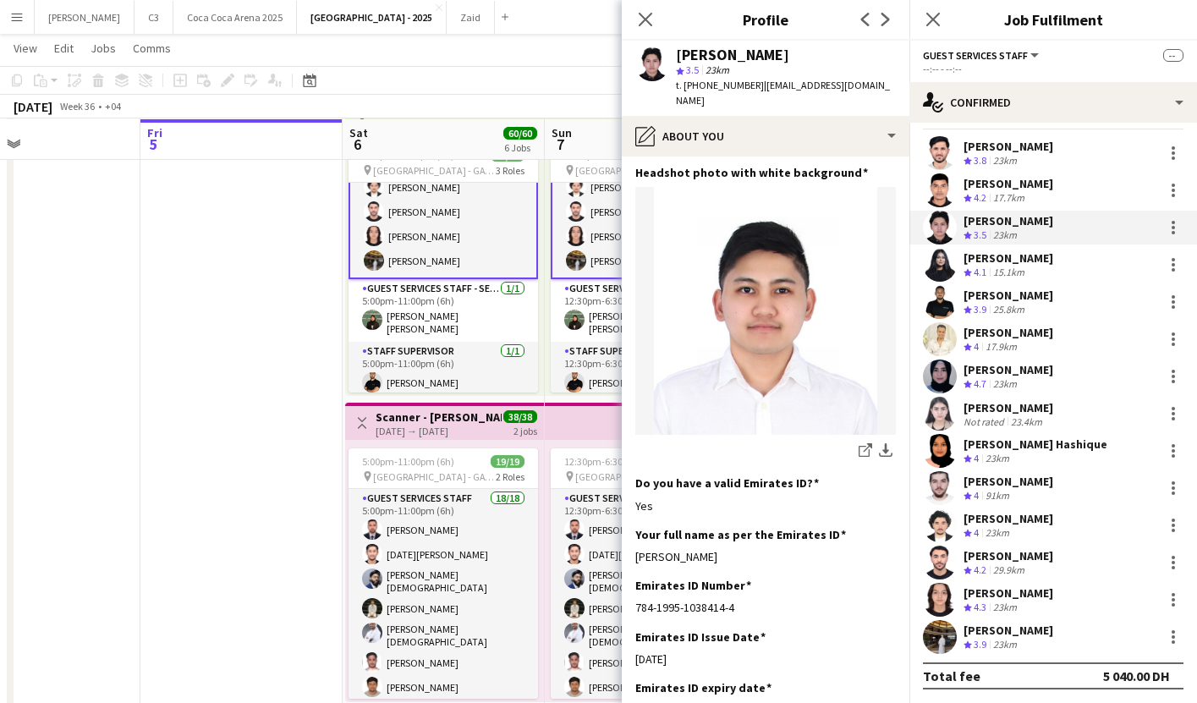
scroll to position [376, 0]
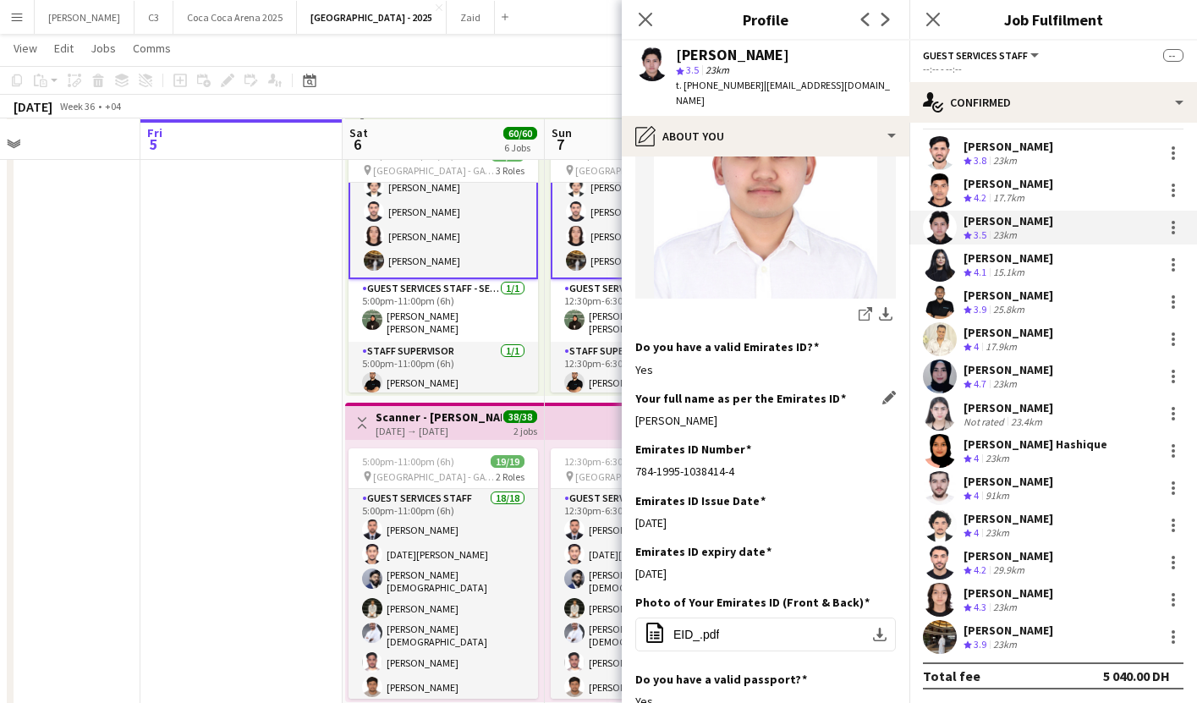
drag, startPoint x: 764, startPoint y: 405, endPoint x: 637, endPoint y: 400, distance: 127.0
click at [637, 413] on div "[PERSON_NAME]" at bounding box center [765, 420] width 261 height 15
copy div "[PERSON_NAME]"
click at [641, 11] on icon "Close pop-in" at bounding box center [645, 19] width 16 height 16
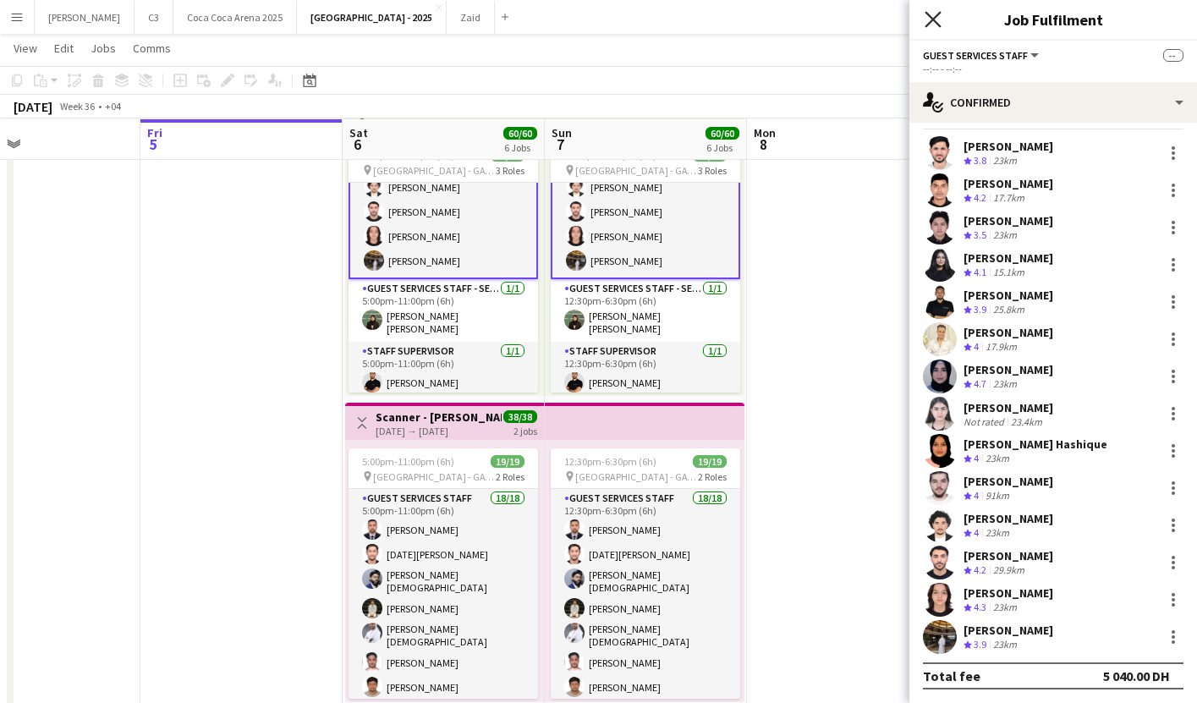
click at [932, 22] on icon "Close pop-in" at bounding box center [932, 19] width 16 height 16
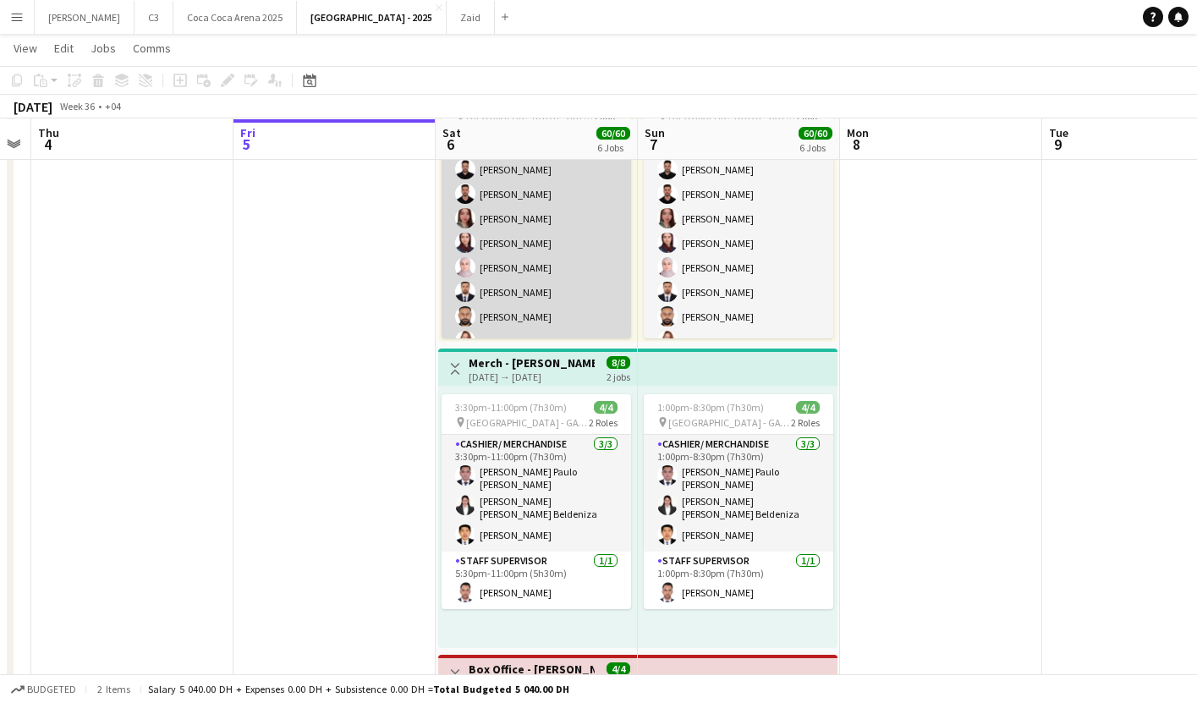
scroll to position [0, 0]
